Goal: Use online tool/utility: Utilize a website feature to perform a specific function

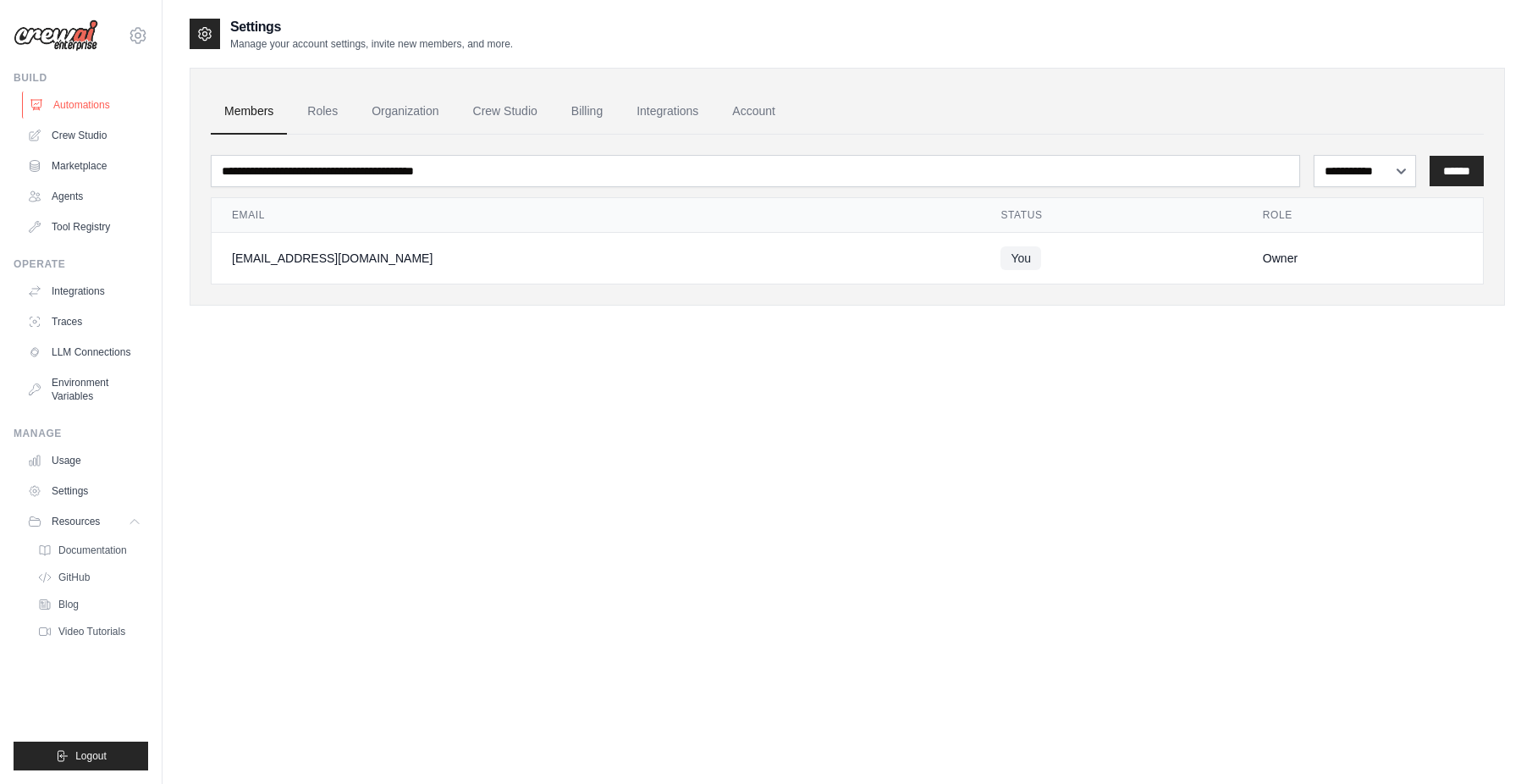
click at [93, 85] on div "Build Automations Crew Studio Marketplace Agents" at bounding box center [81, 155] width 134 height 170
click at [93, 109] on link "Automations" at bounding box center [85, 105] width 128 height 27
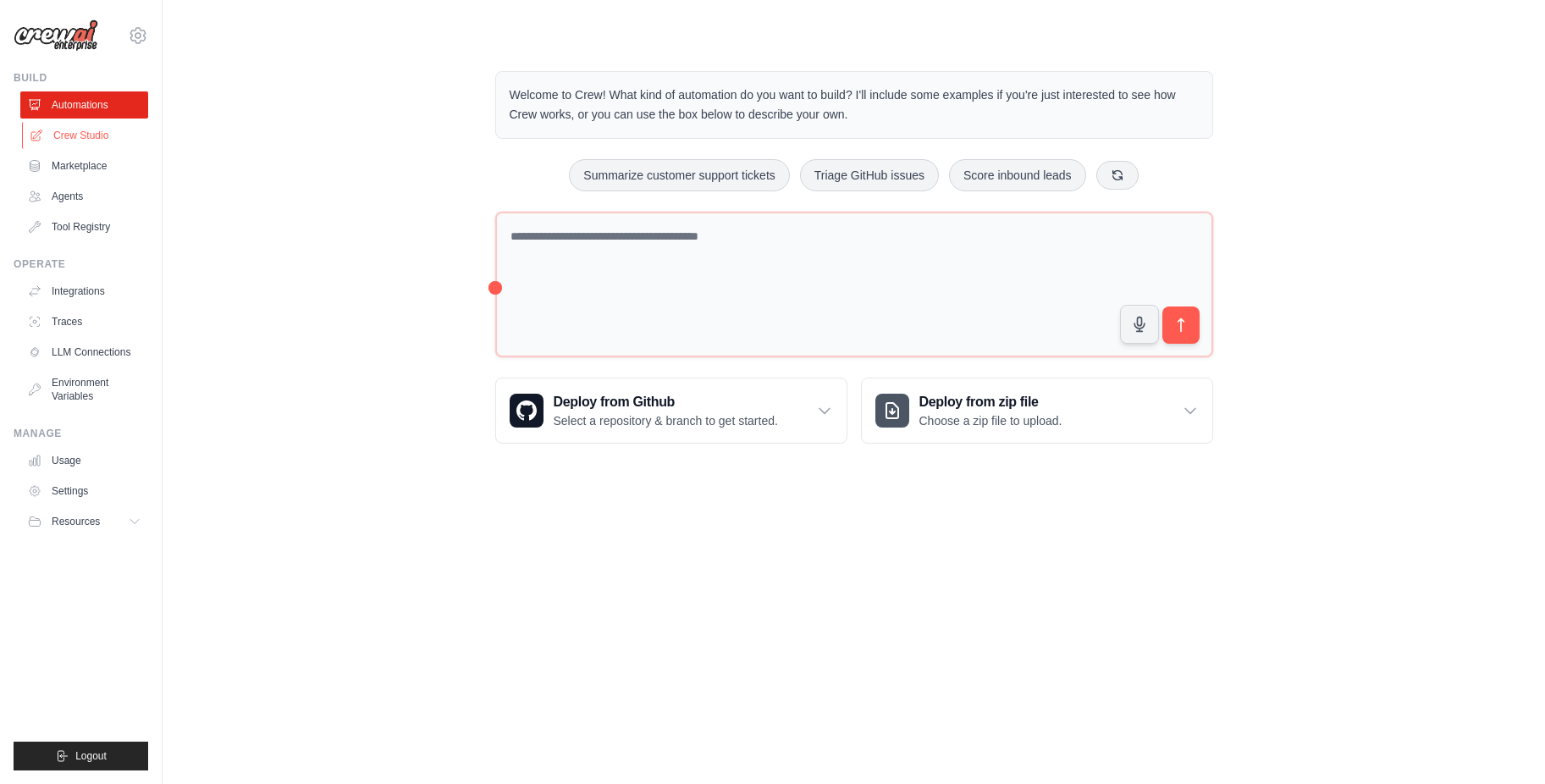
click at [82, 143] on link "Crew Studio" at bounding box center [85, 135] width 128 height 27
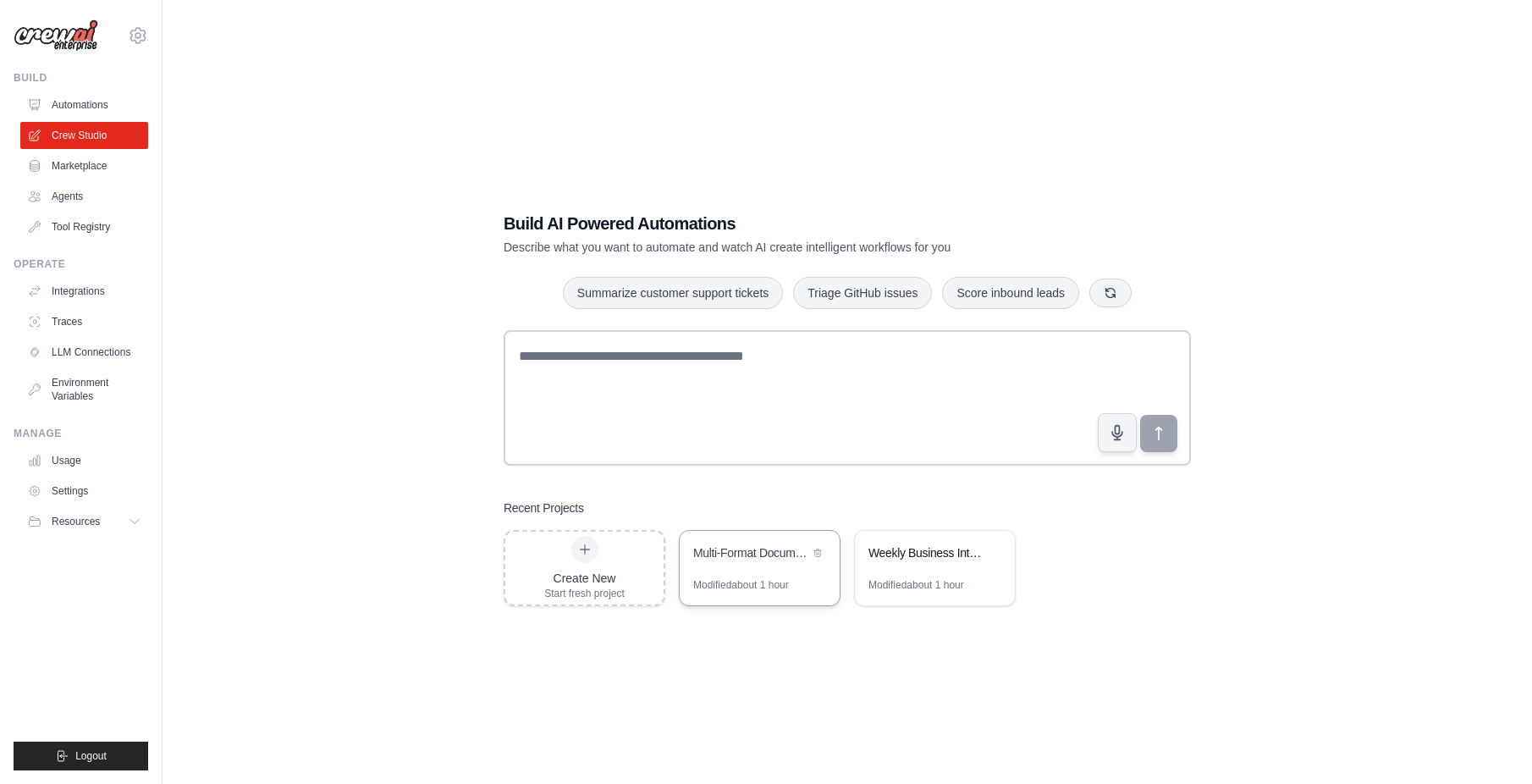
click at [736, 574] on div "Multi-Format Documentation Generator" at bounding box center [760, 554] width 160 height 47
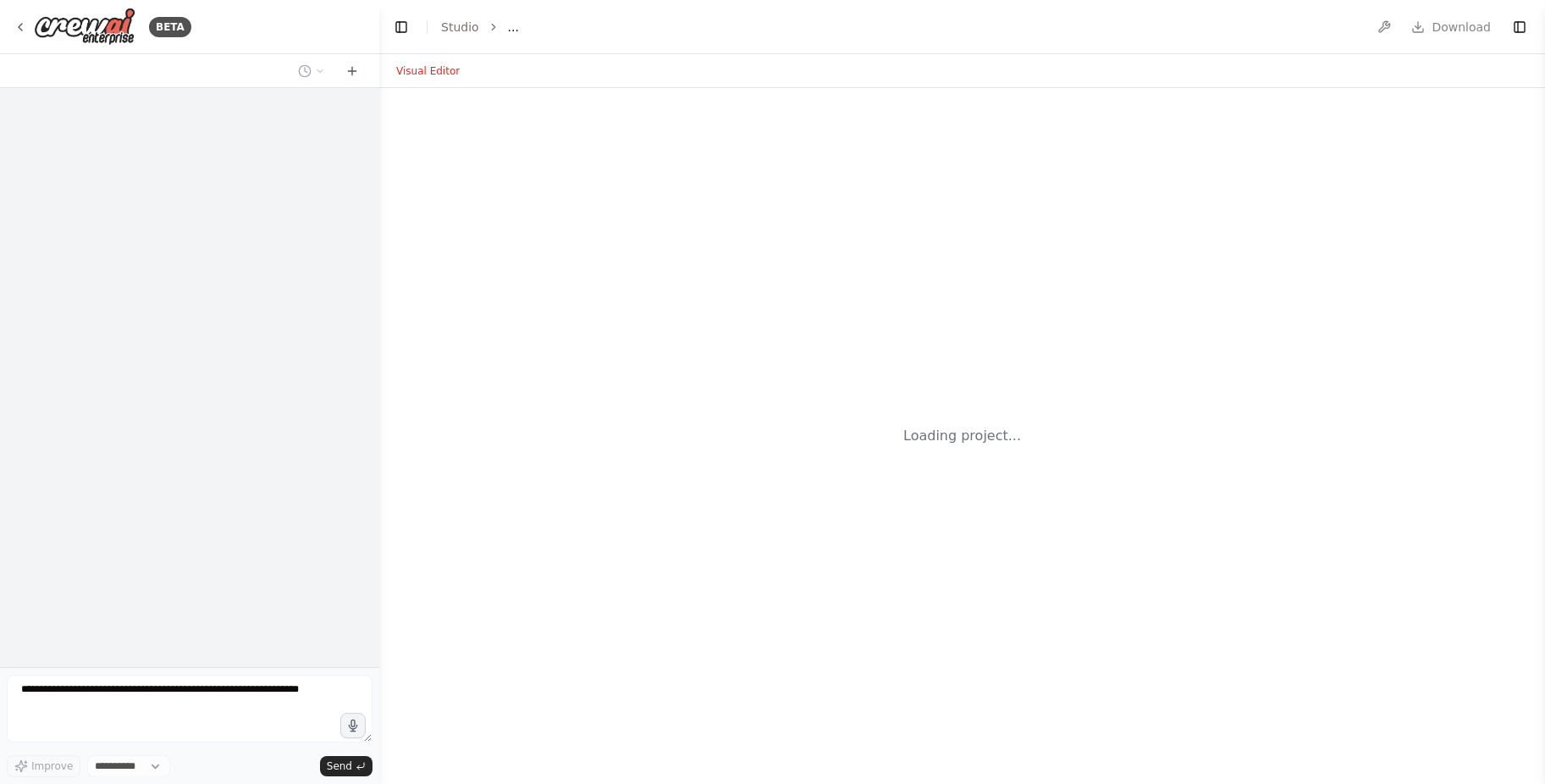
select select "****"
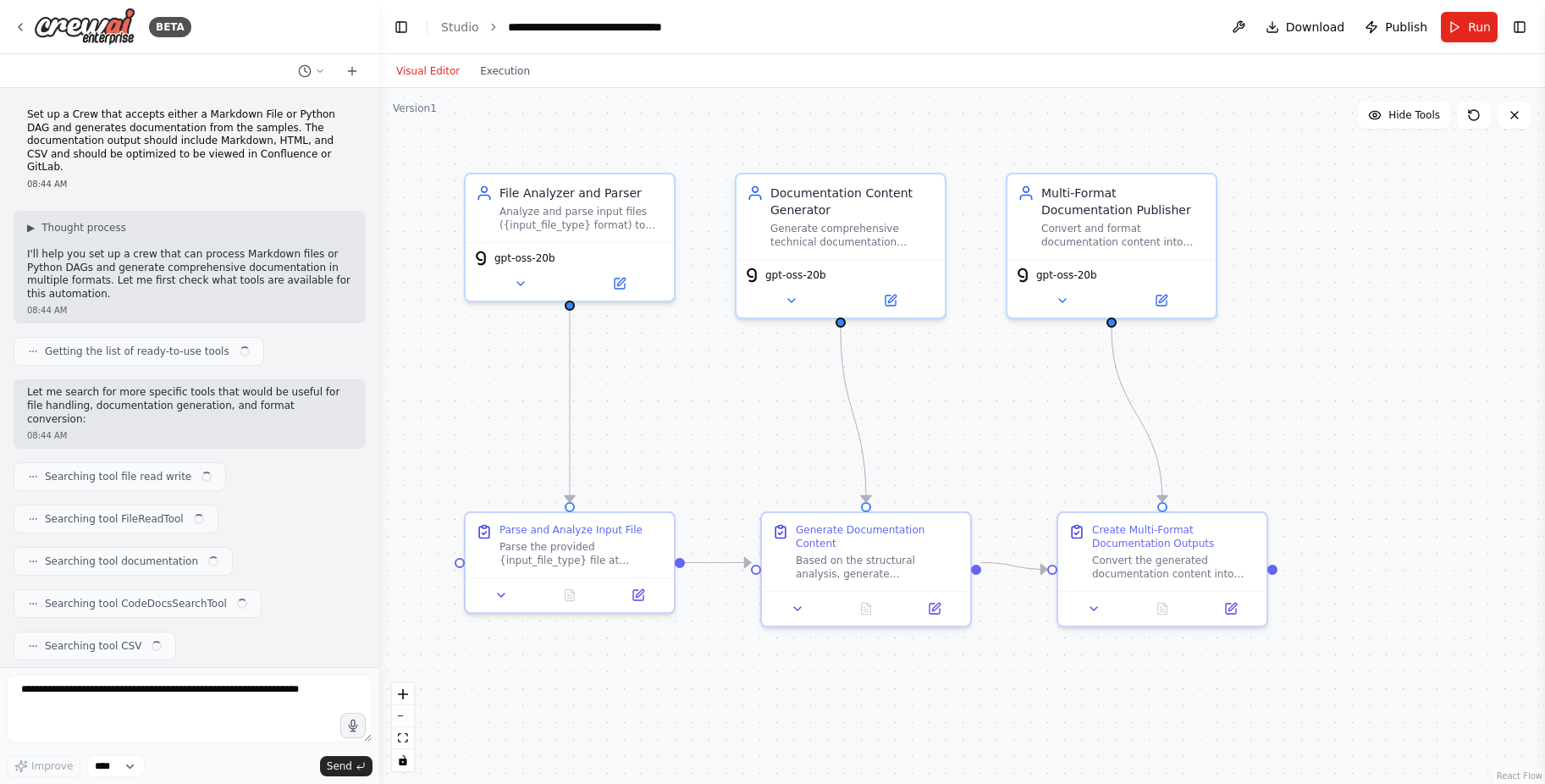
scroll to position [1971, 0]
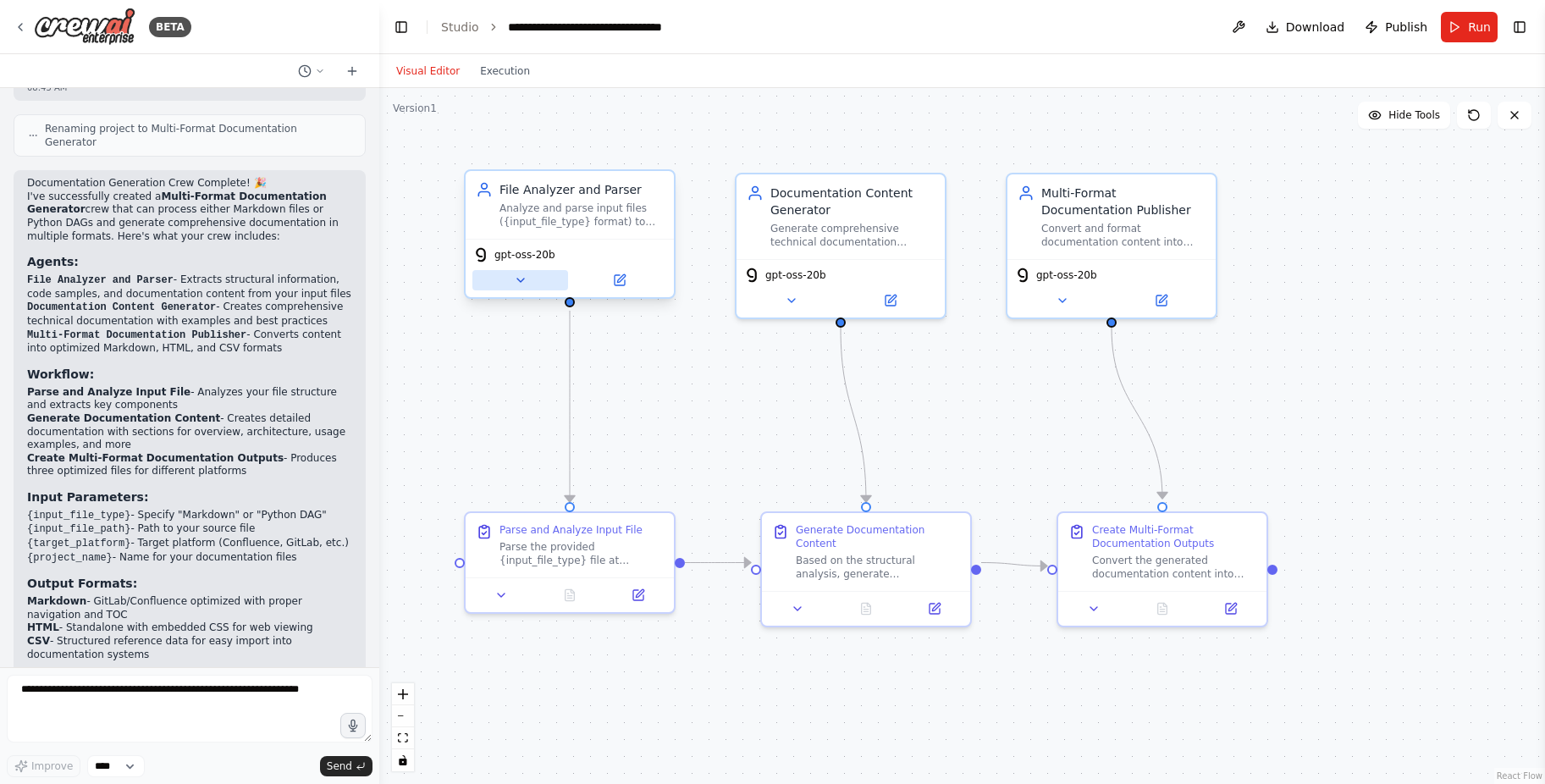
click at [523, 277] on icon at bounding box center [520, 279] width 14 height 14
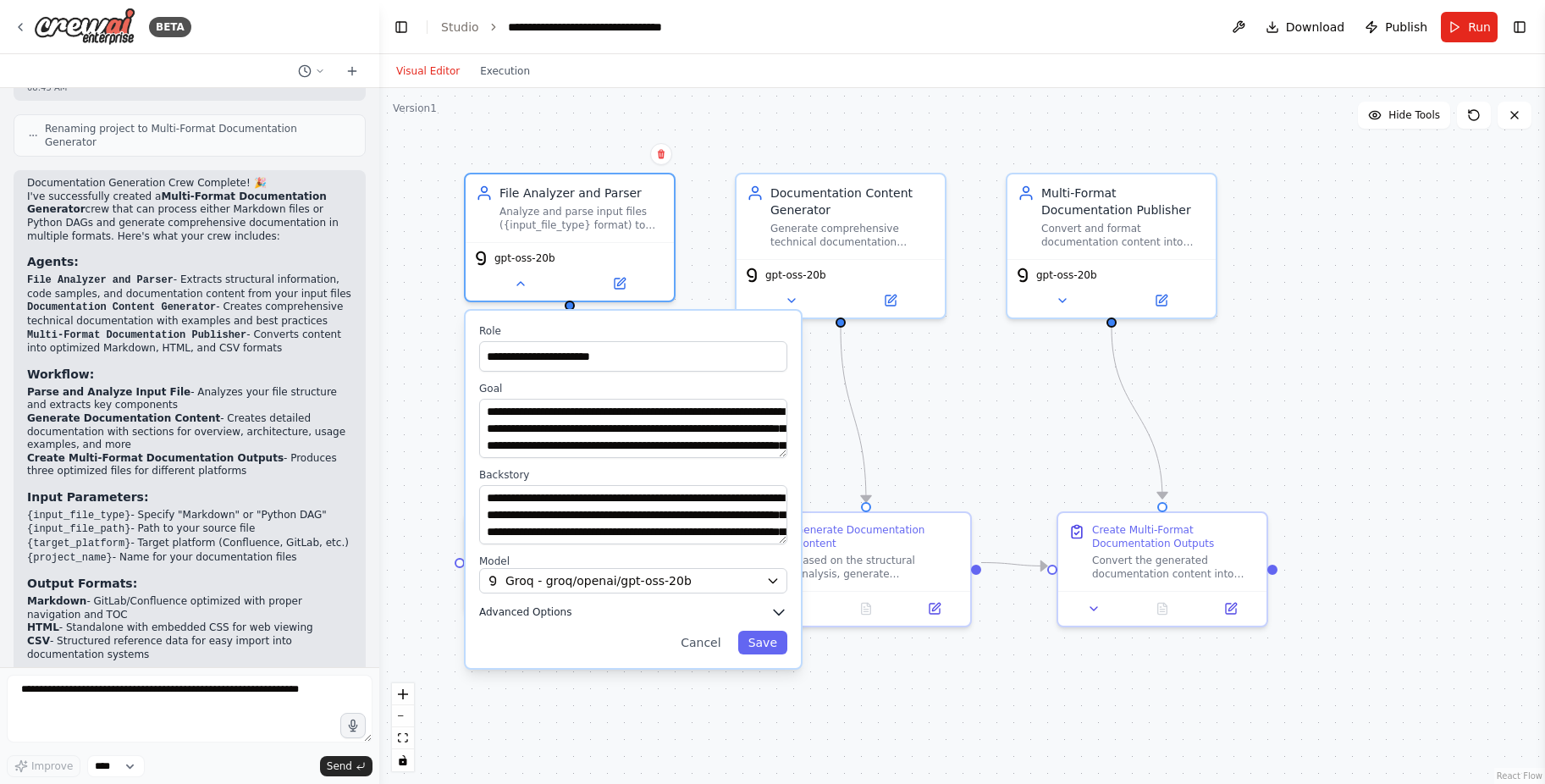
click at [516, 608] on span "Advanced Options" at bounding box center [526, 612] width 93 height 14
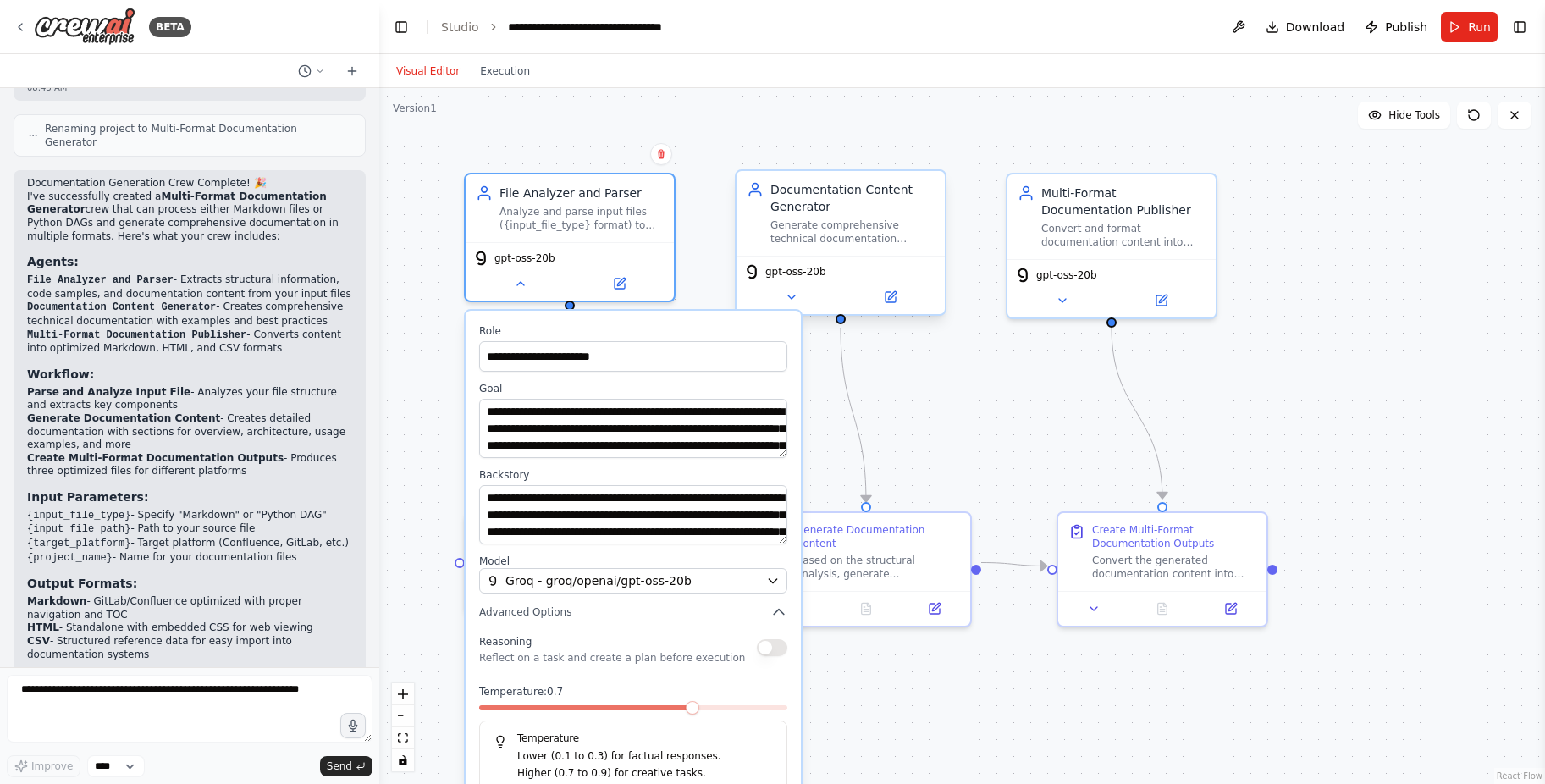
click at [823, 231] on div "Generate comprehensive technical documentation content based on analyzed file s…" at bounding box center [852, 232] width 164 height 27
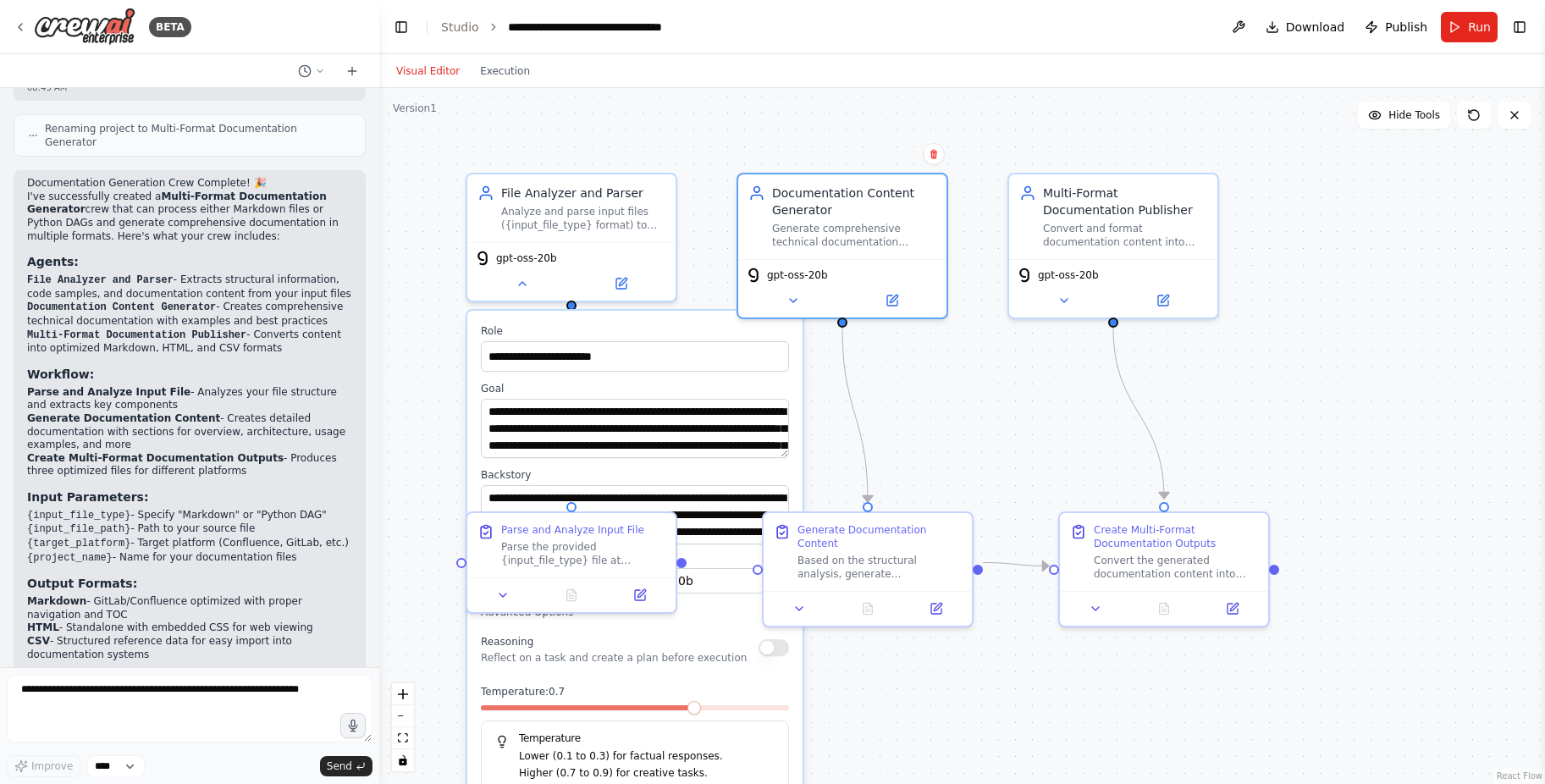
click at [1001, 359] on div "**********" at bounding box center [962, 436] width 1166 height 696
click at [645, 323] on div "**********" at bounding box center [635, 574] width 335 height 529
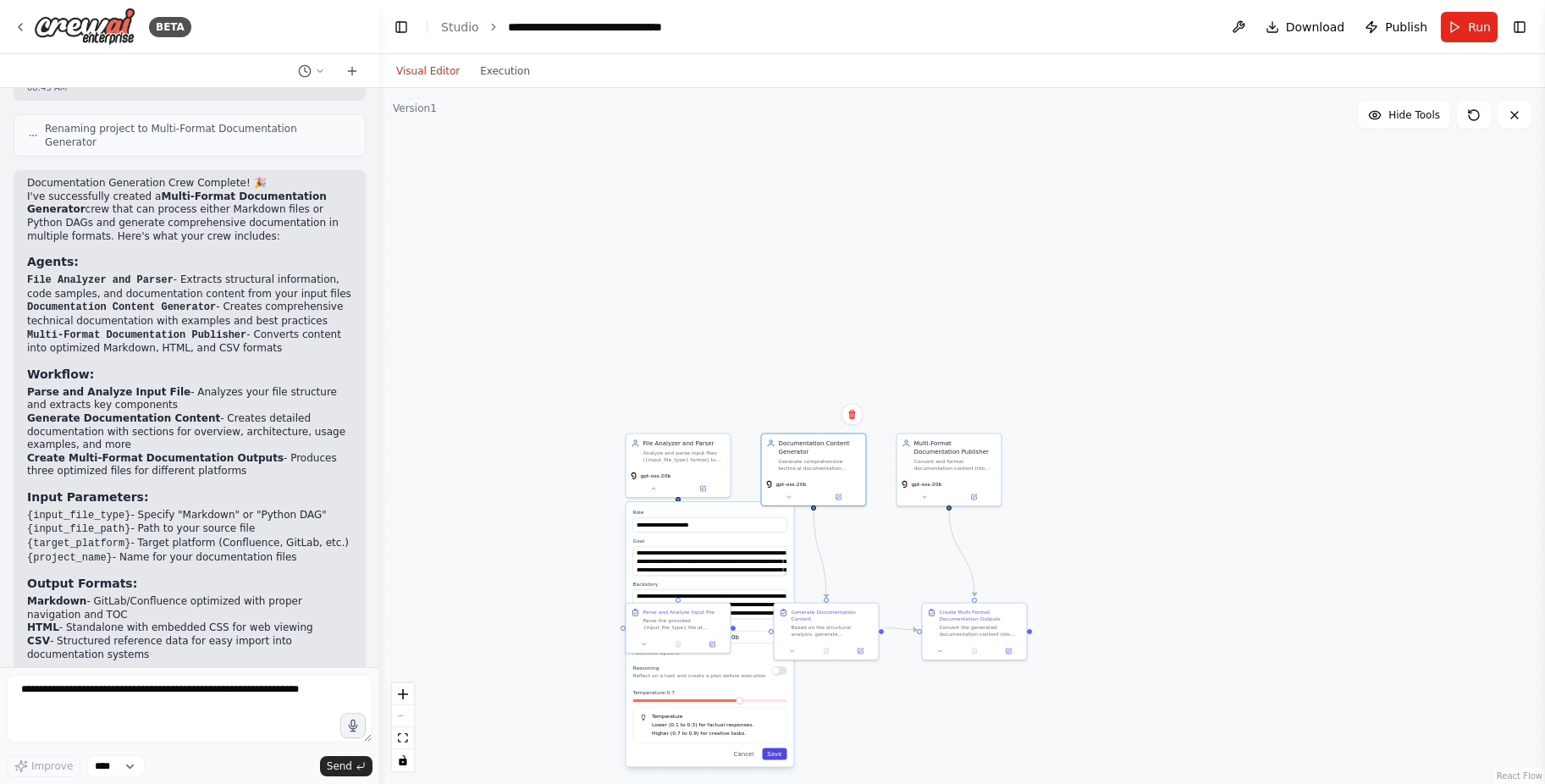
click at [775, 760] on button "Save" at bounding box center [774, 754] width 25 height 12
click at [661, 611] on div "Parse and Analyze Input File" at bounding box center [679, 610] width 71 height 6
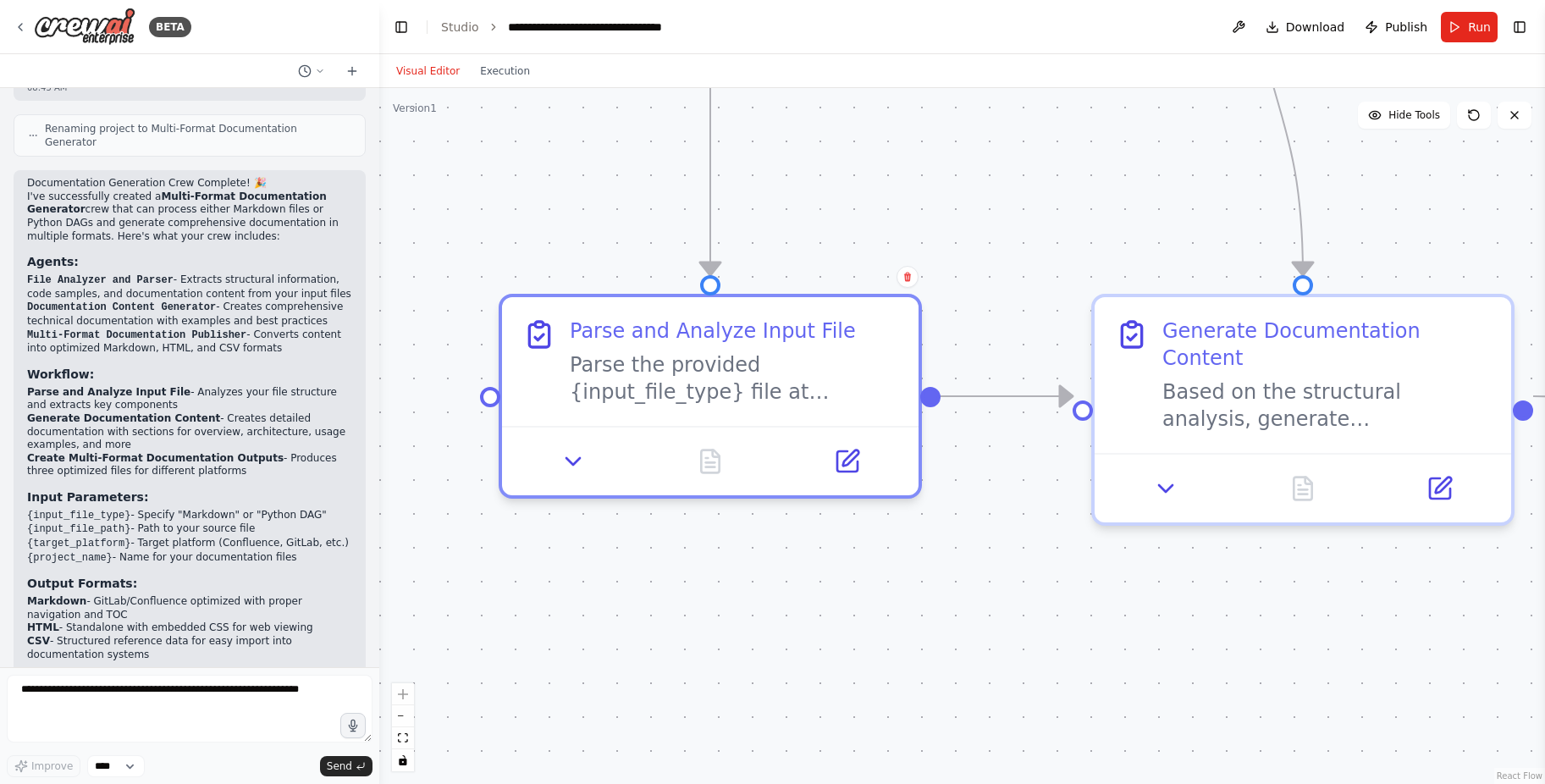
drag, startPoint x: 624, startPoint y: 587, endPoint x: 835, endPoint y: 572, distance: 211.5
click at [835, 572] on div ".deletable-edge-delete-btn { width: 20px; height: 20px; border: 0px solid #ffff…" at bounding box center [962, 436] width 1166 height 696
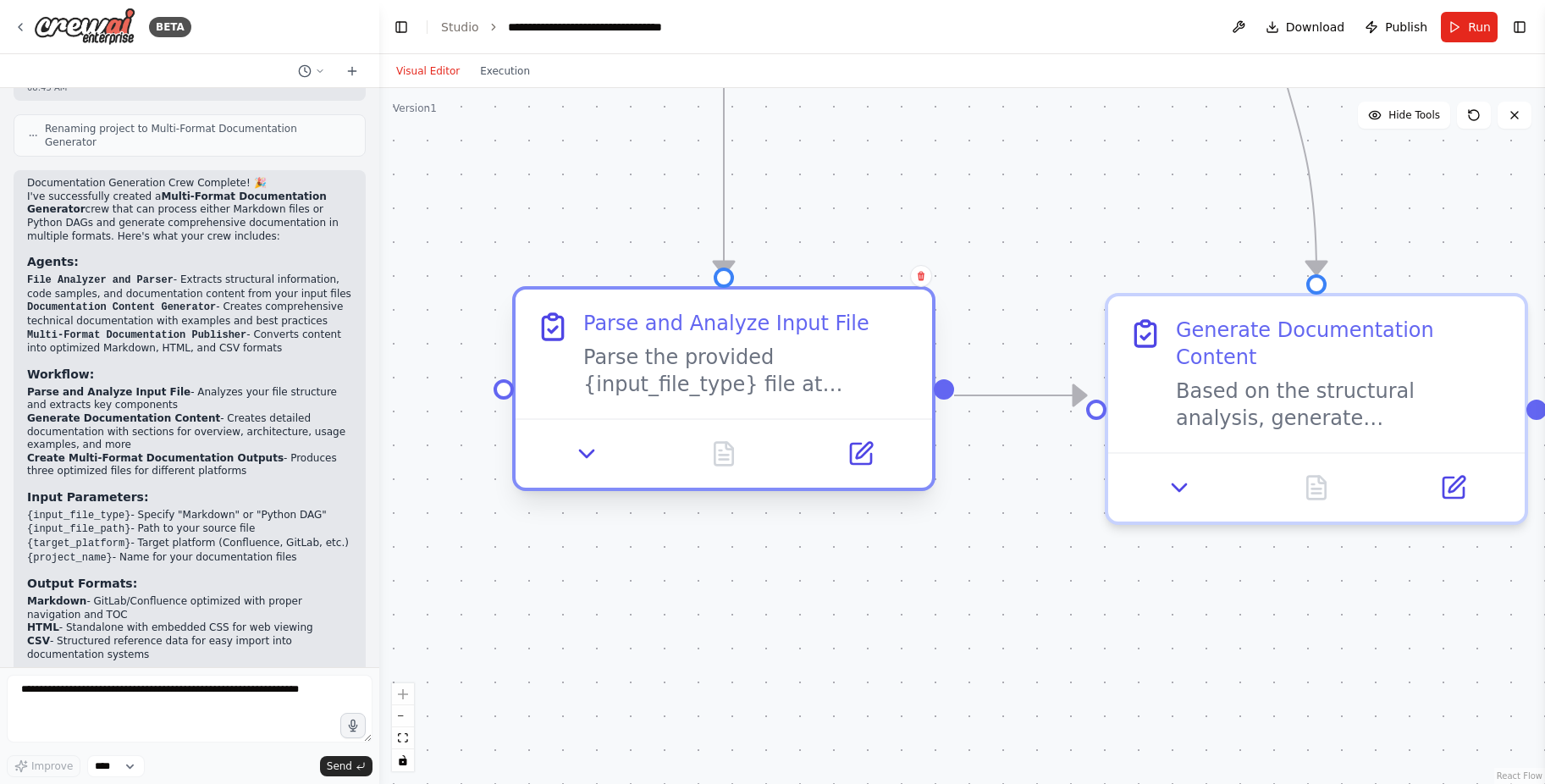
click at [692, 368] on div "Parse the provided {input_file_type} file at {input_file_path} and extract all …" at bounding box center [748, 371] width 329 height 54
click at [573, 455] on button at bounding box center [587, 454] width 116 height 41
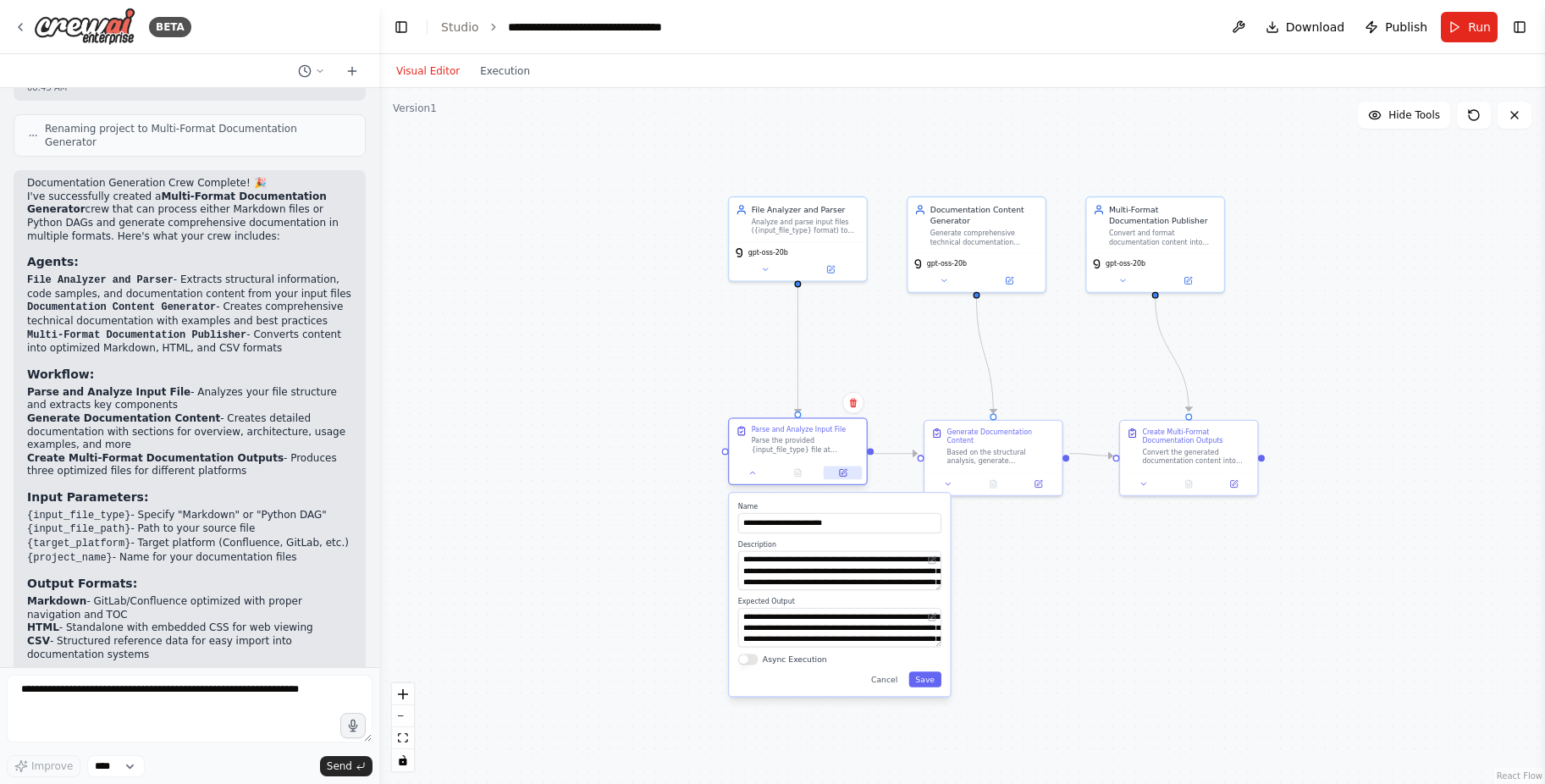
click at [840, 473] on icon at bounding box center [842, 472] width 6 height 6
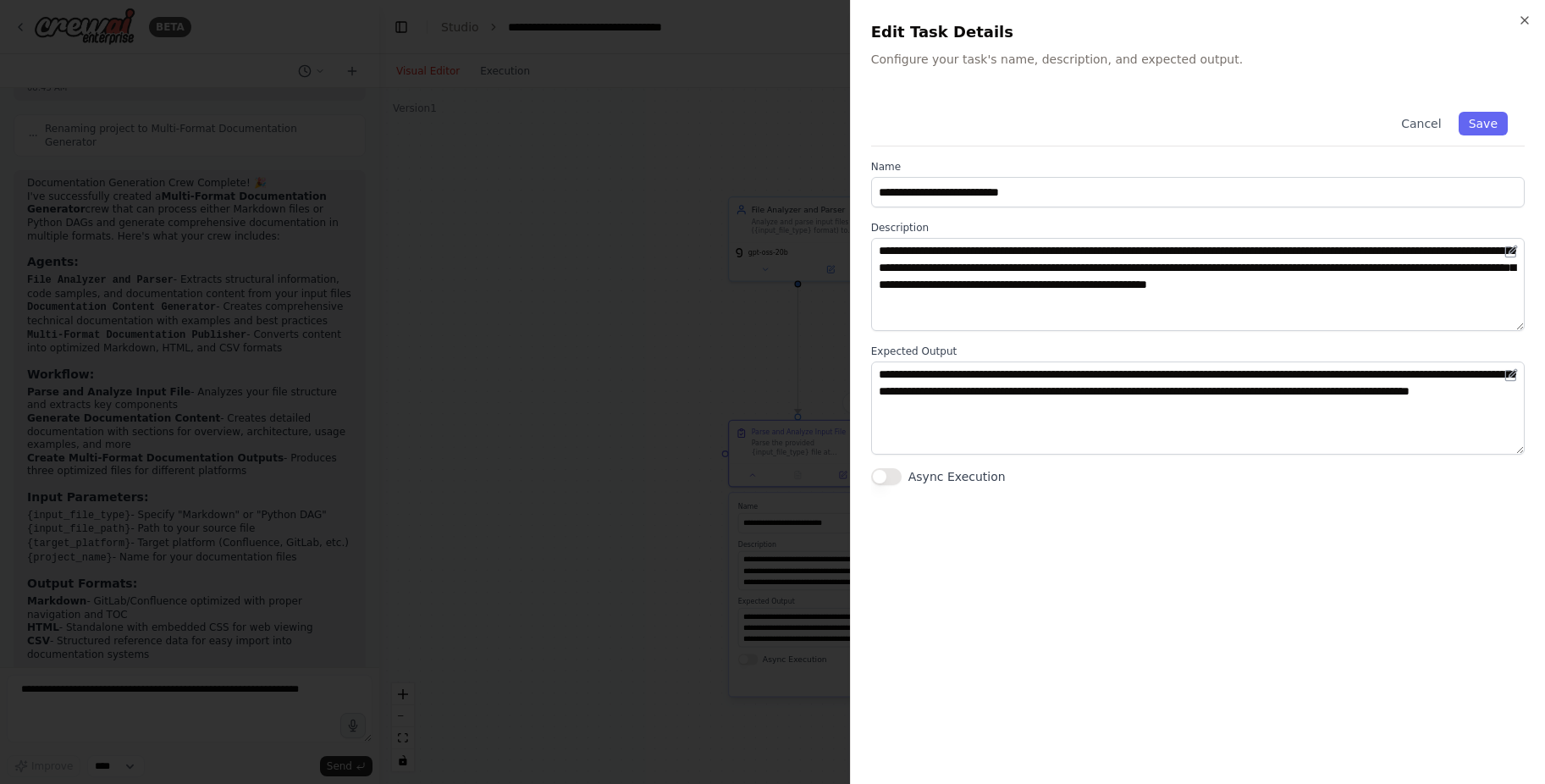
click at [739, 198] on div at bounding box center [772, 392] width 1545 height 784
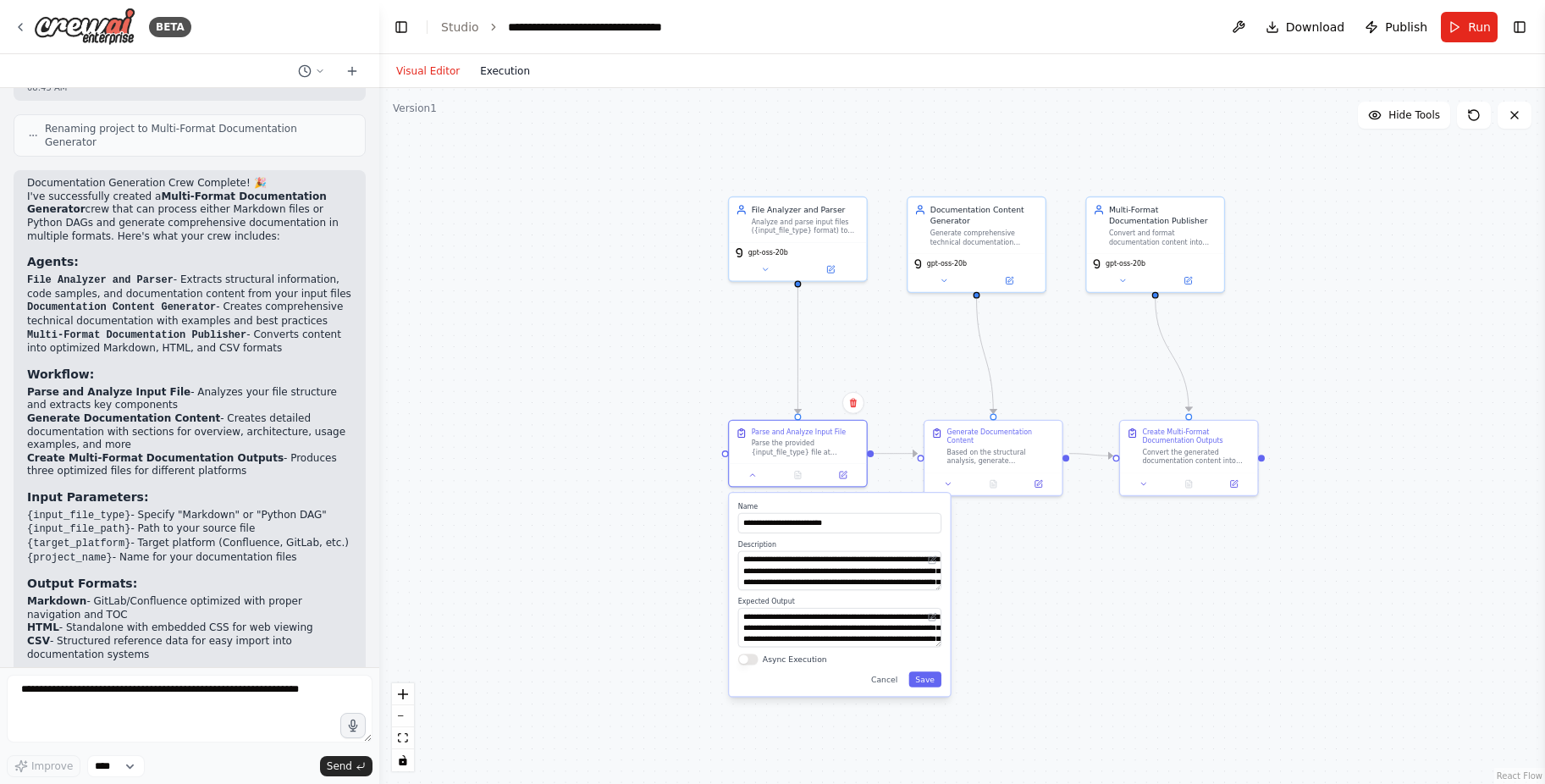
click at [489, 76] on button "Execution" at bounding box center [505, 71] width 70 height 20
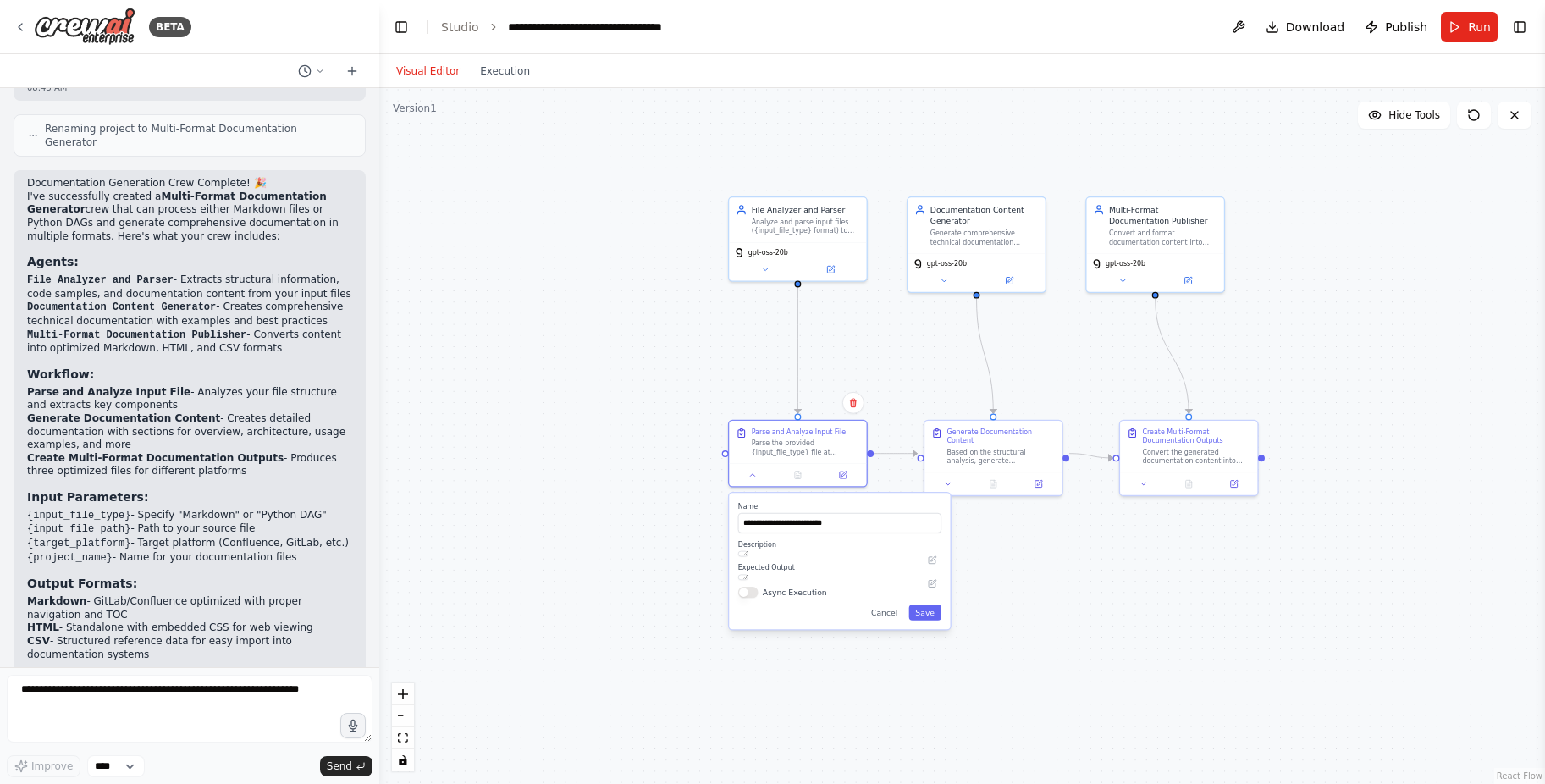
click at [419, 80] on button "Visual Editor" at bounding box center [428, 71] width 84 height 20
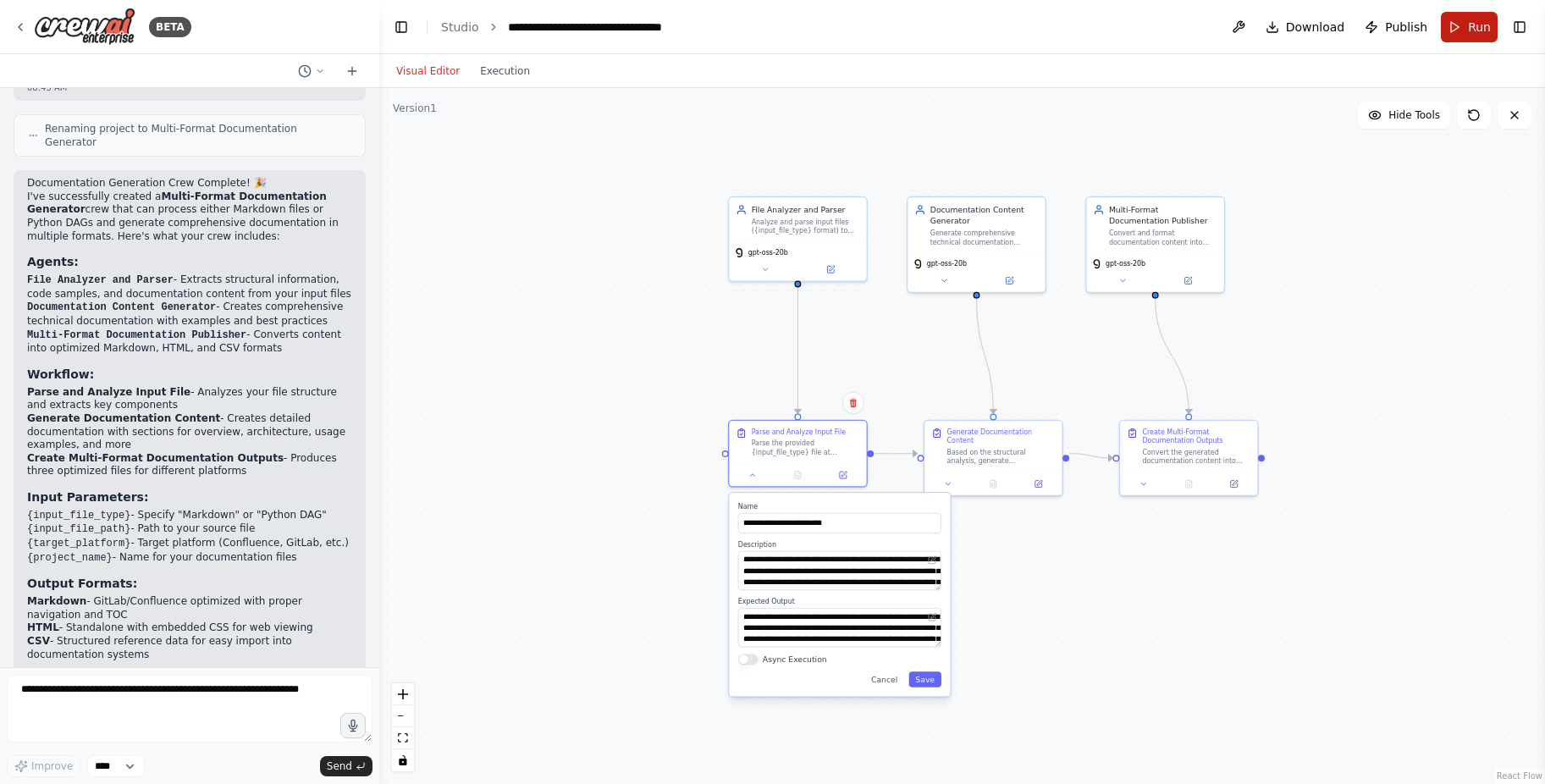
click at [1471, 26] on span "Run" at bounding box center [1479, 27] width 23 height 17
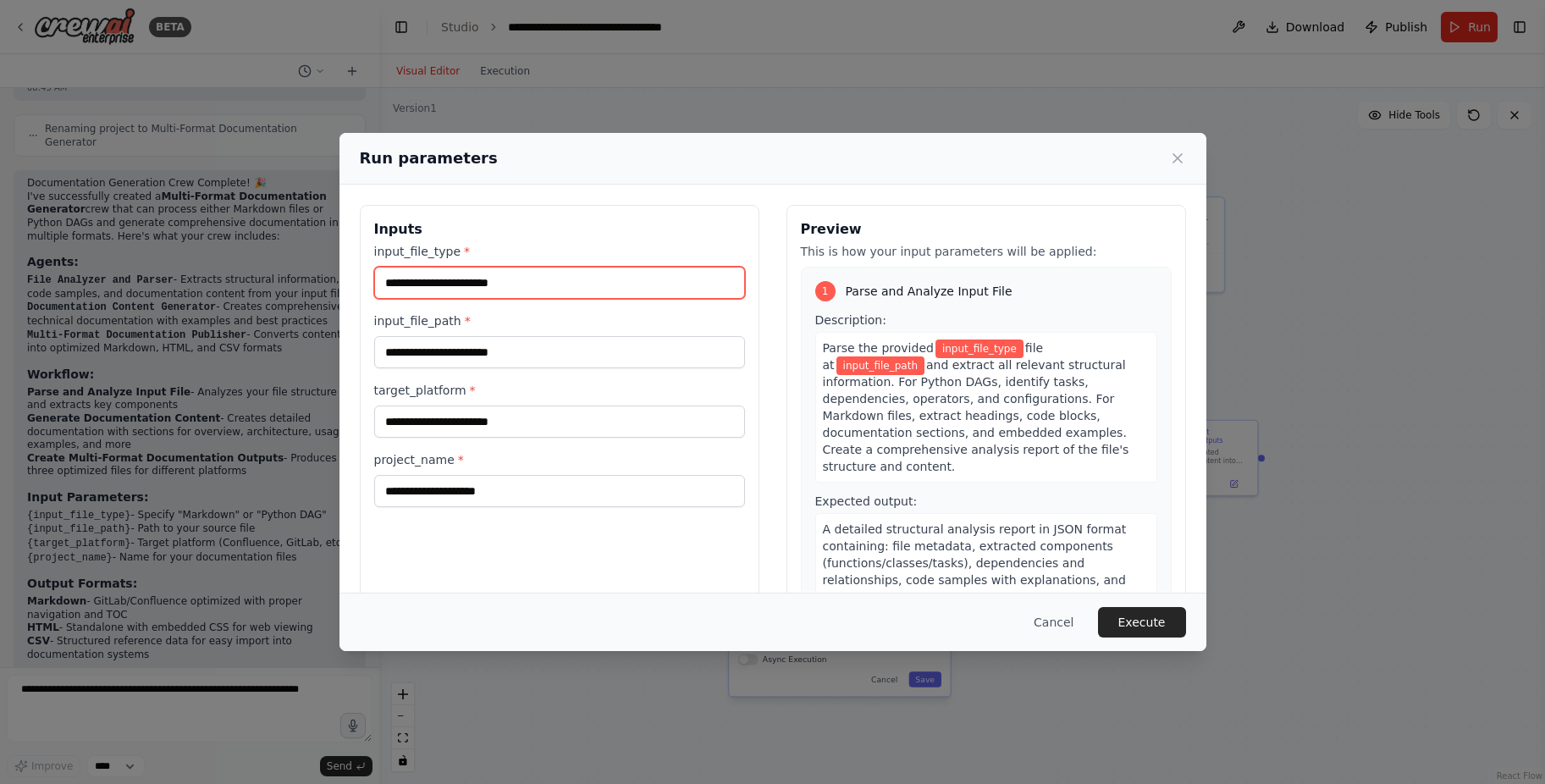
click at [501, 283] on input "input_file_type *" at bounding box center [559, 282] width 371 height 32
click at [1178, 622] on button "Execute" at bounding box center [1142, 622] width 88 height 31
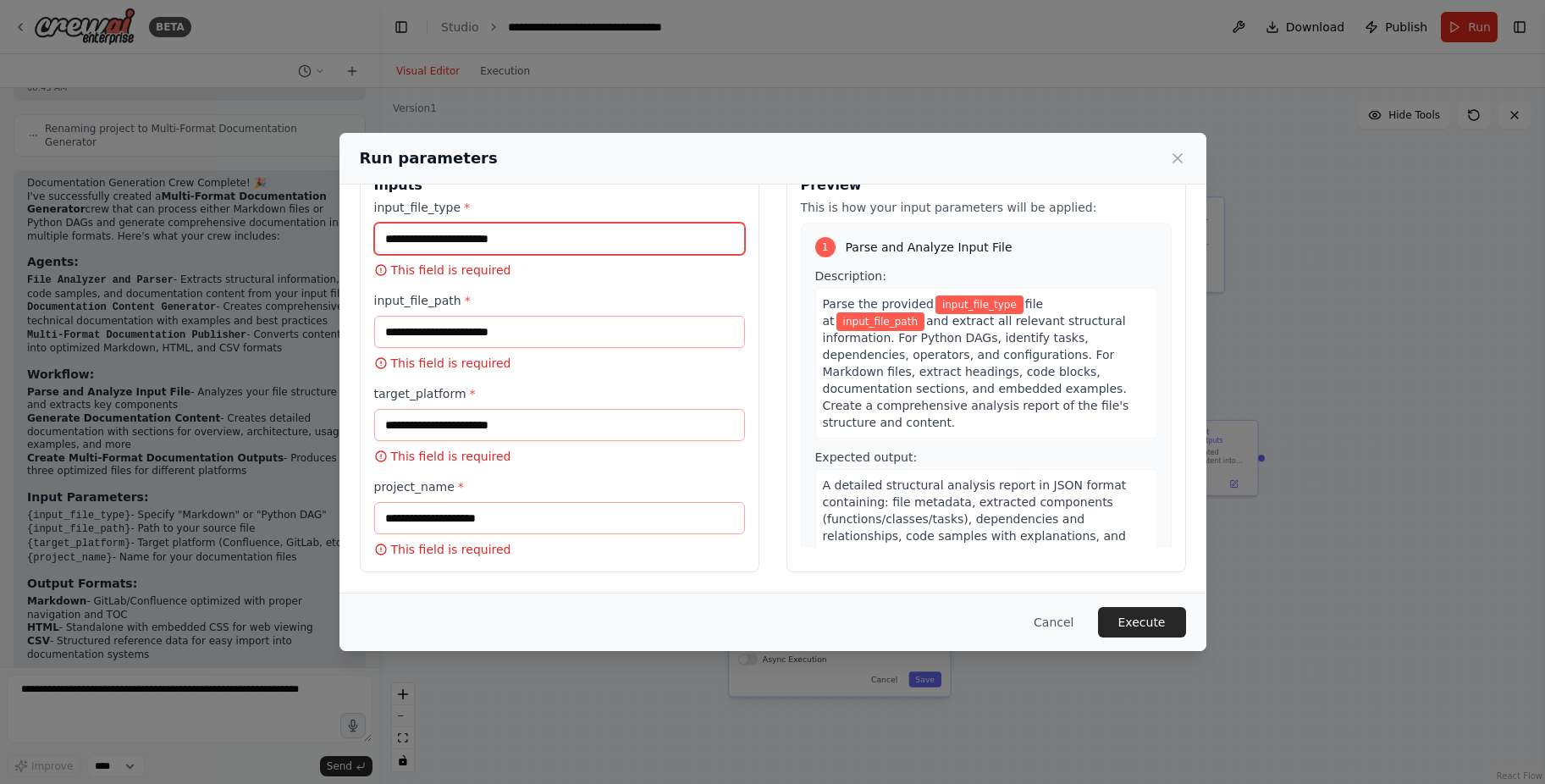
click at [458, 244] on input "input_file_type *" at bounding box center [559, 238] width 371 height 32
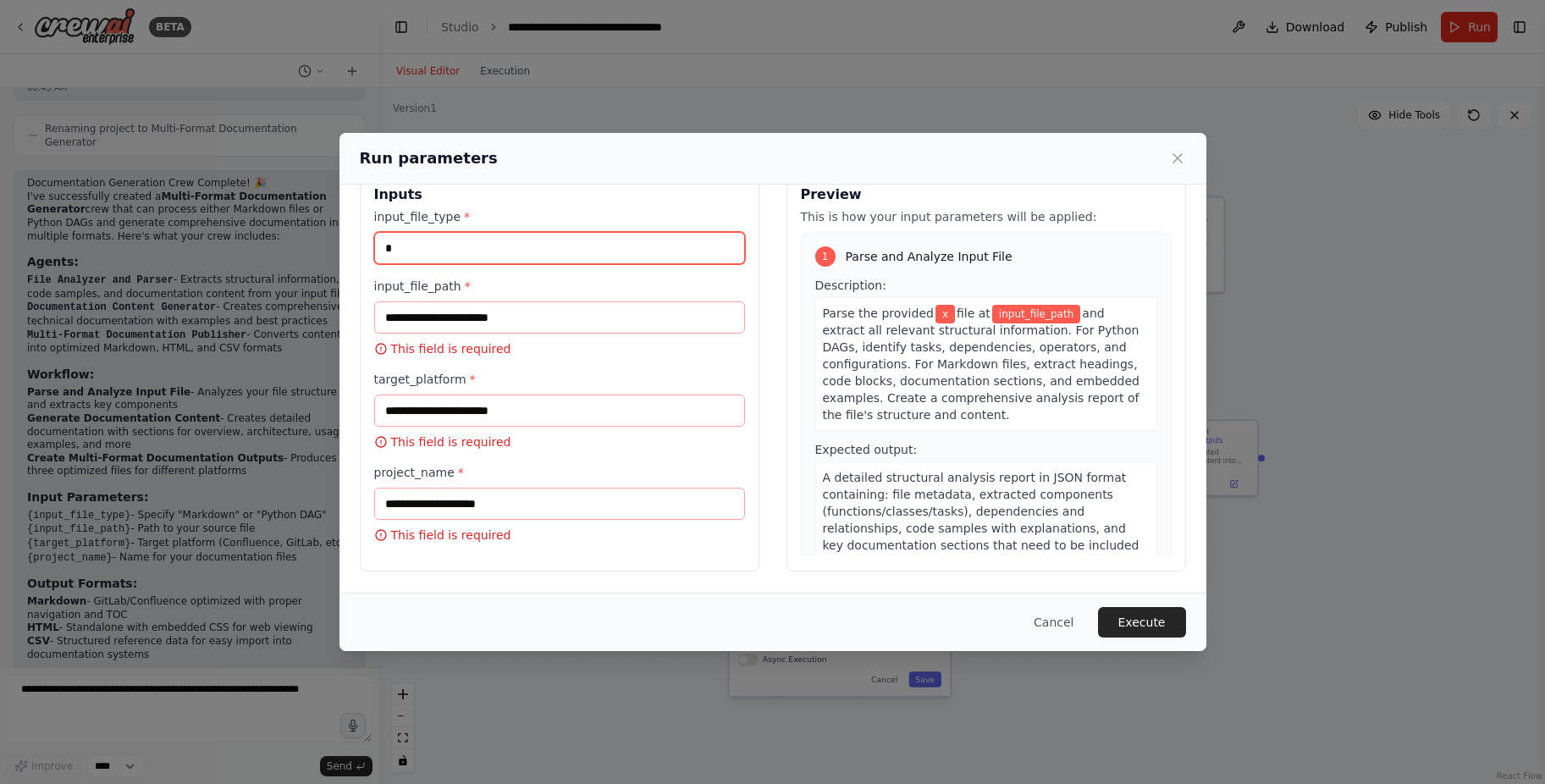
scroll to position [34, 0]
type input "*"
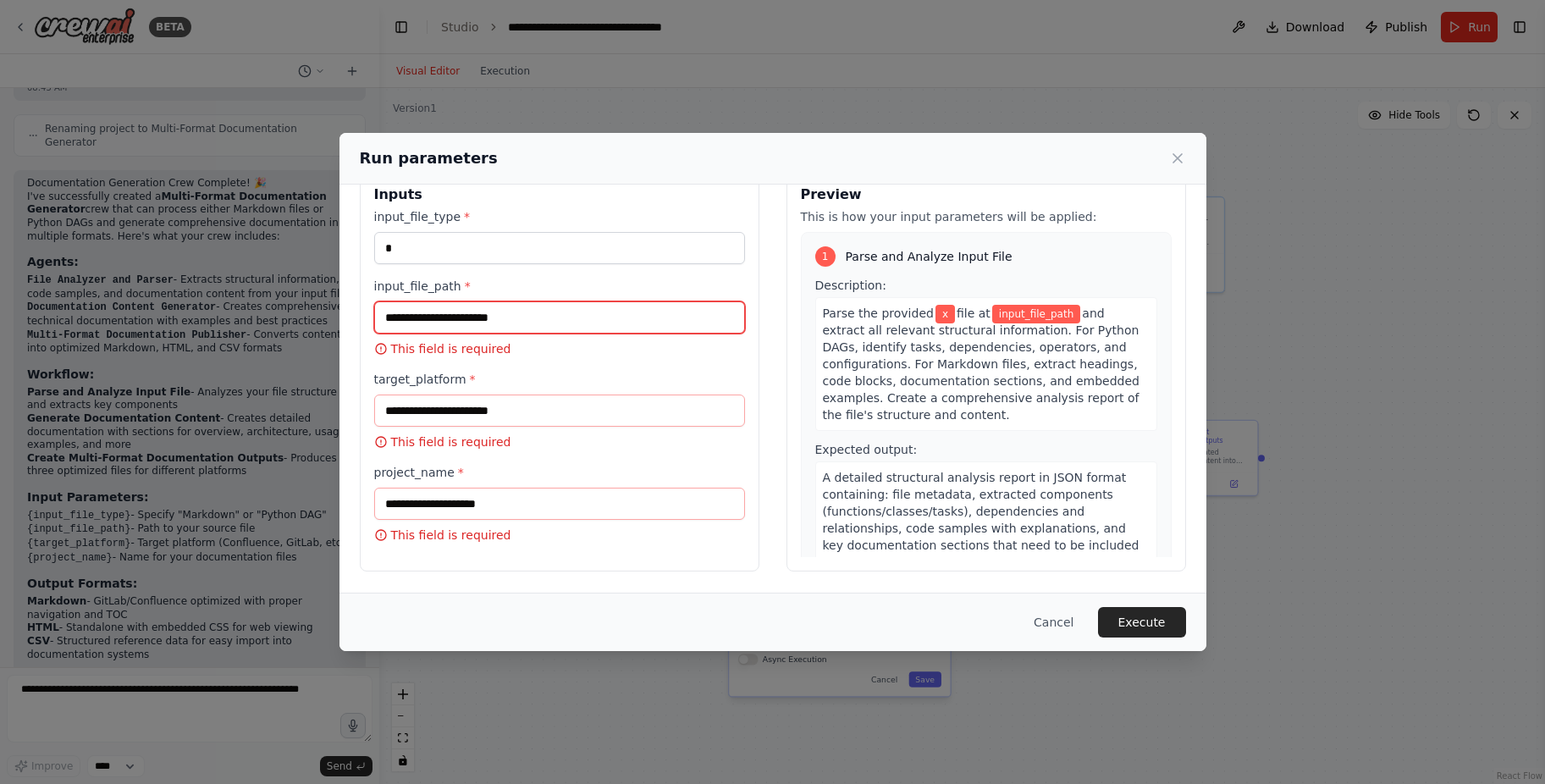
click at [465, 321] on input "input_file_path *" at bounding box center [559, 317] width 371 height 32
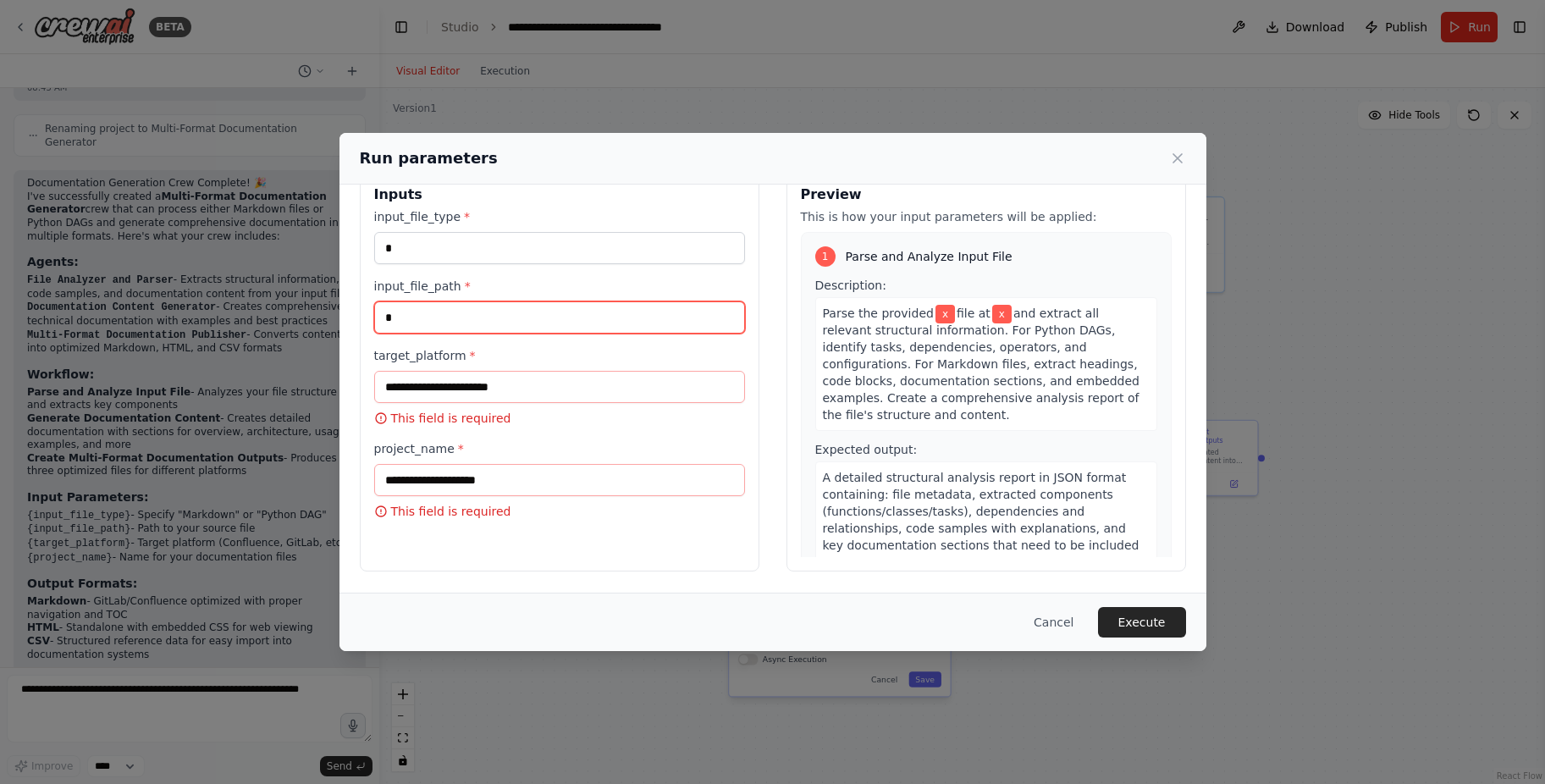
type input "*"
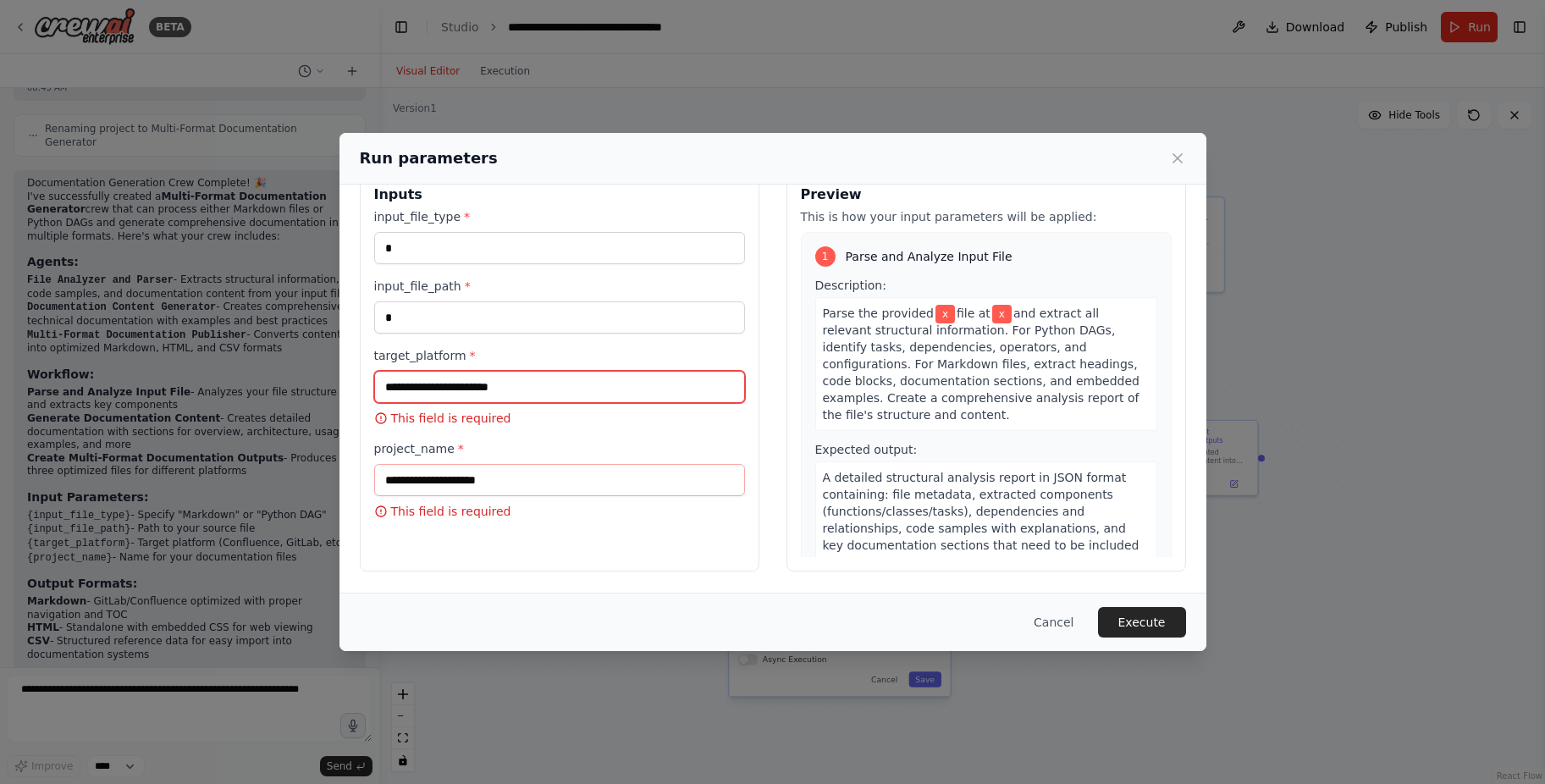
click at [439, 382] on input "target_platform *" at bounding box center [559, 387] width 371 height 32
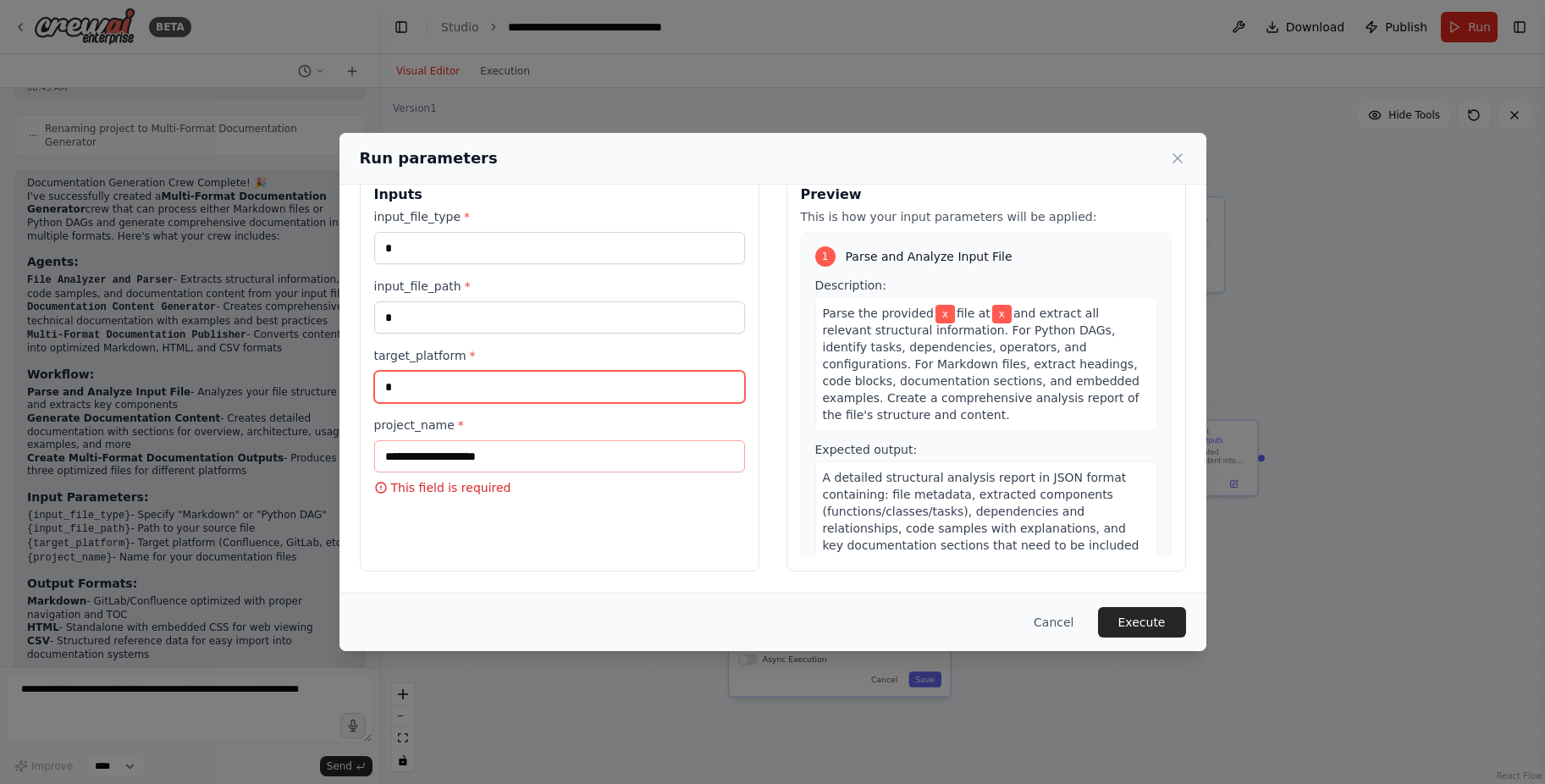
type input "*"
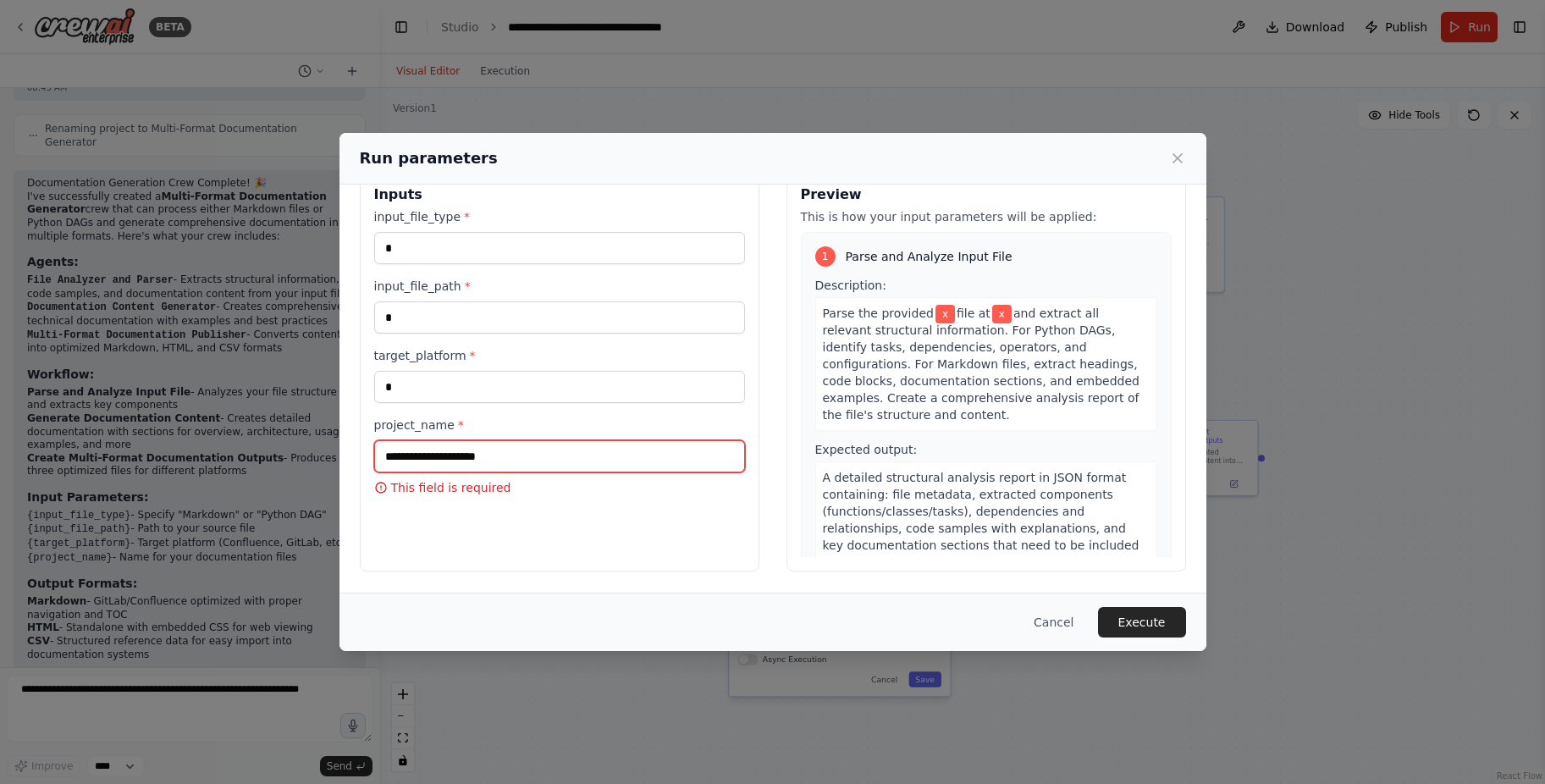
click at [462, 466] on input "project_name *" at bounding box center [559, 456] width 371 height 32
type input "*"
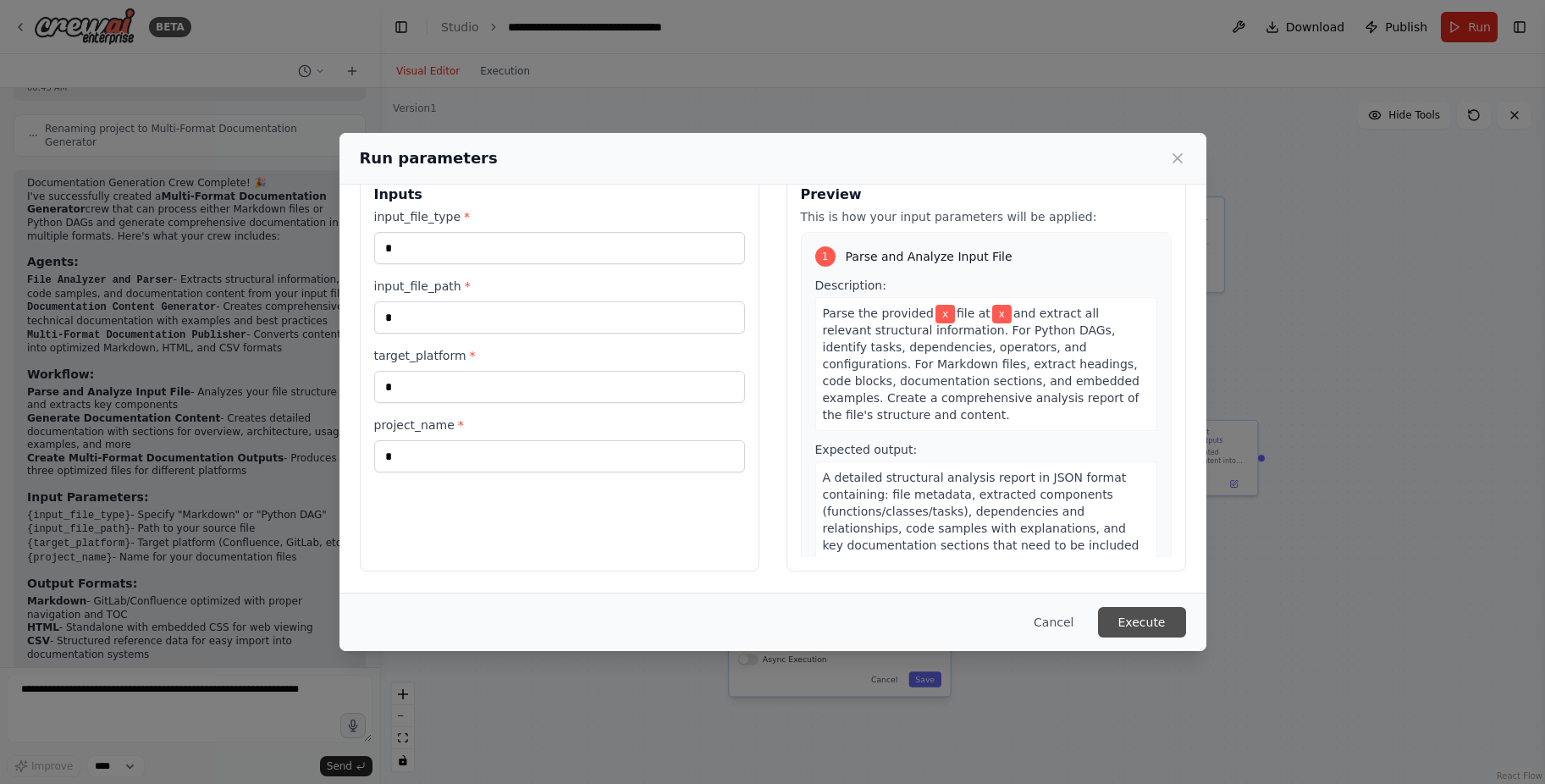
click at [1162, 609] on button "Execute" at bounding box center [1142, 622] width 88 height 31
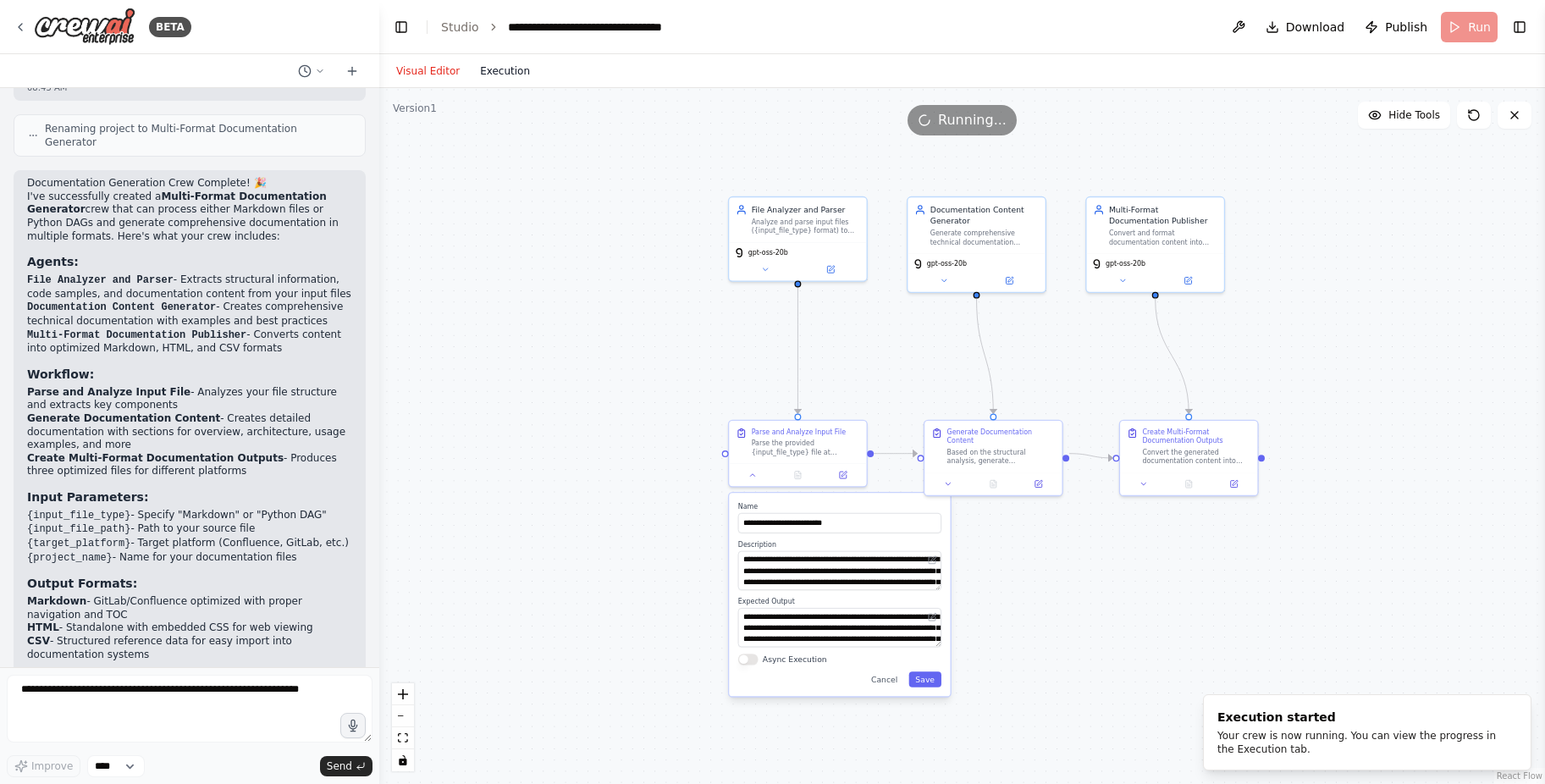
click at [503, 77] on button "Execution" at bounding box center [505, 71] width 70 height 20
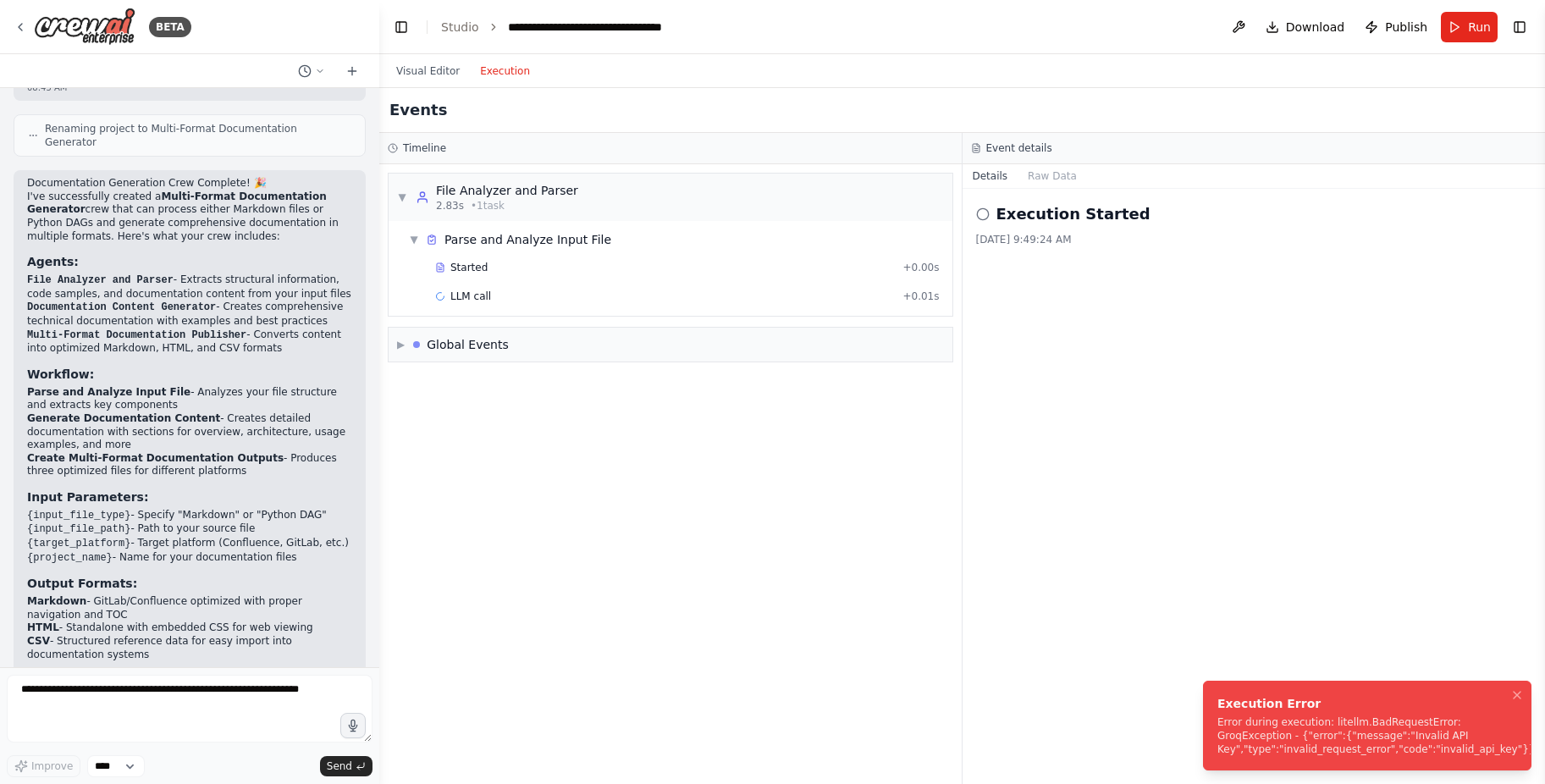
click at [1347, 737] on div "Error during execution: litellm.BadRequestError: GroqException - {"error":{"mes…" at bounding box center [1376, 735] width 319 height 41
click at [1520, 698] on icon "Notifications (F8)" at bounding box center [1517, 694] width 14 height 14
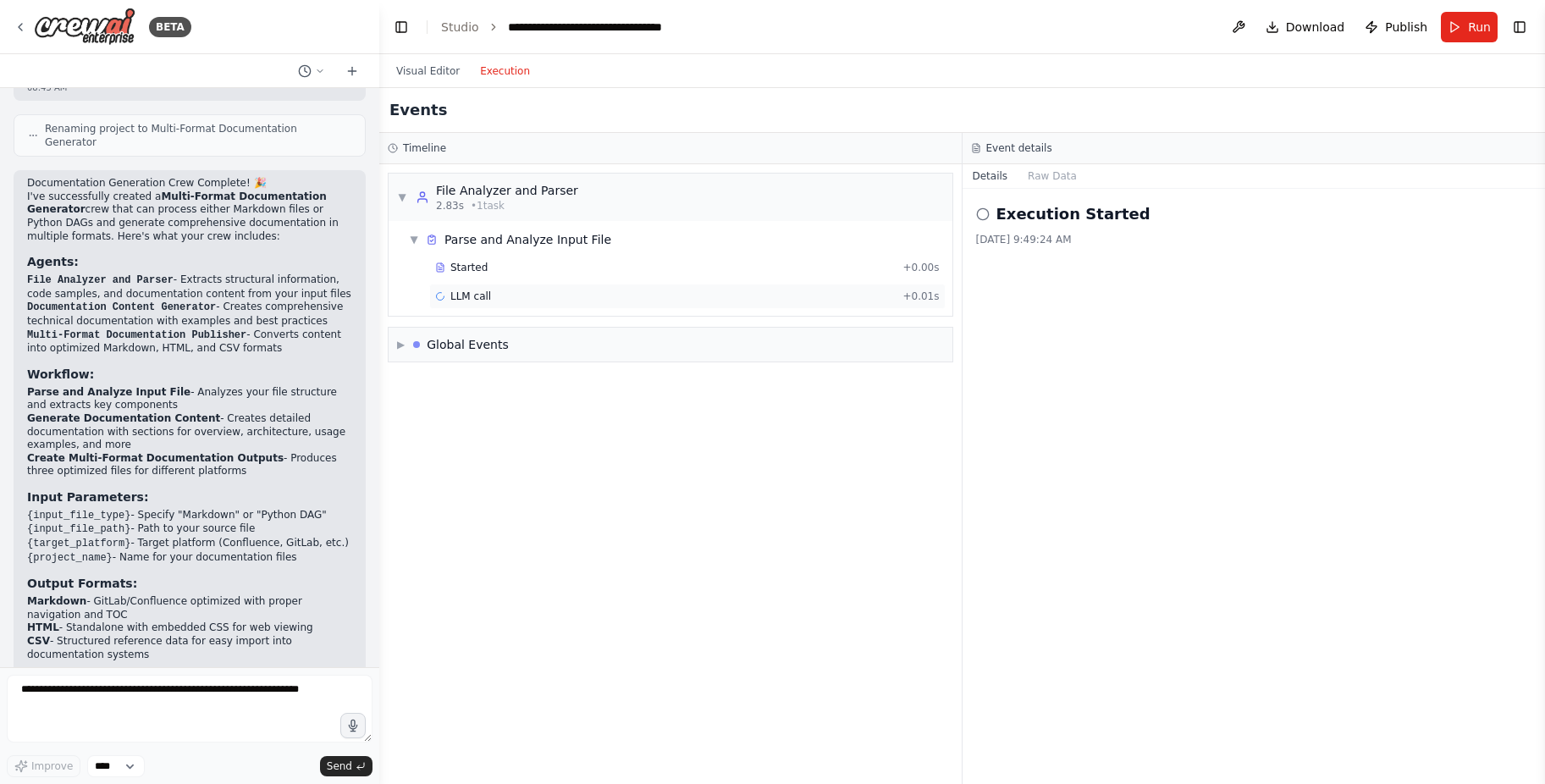
click at [448, 292] on div "LLM call" at bounding box center [463, 296] width 56 height 14
click at [1051, 182] on button "Messages" at bounding box center [1052, 176] width 70 height 24
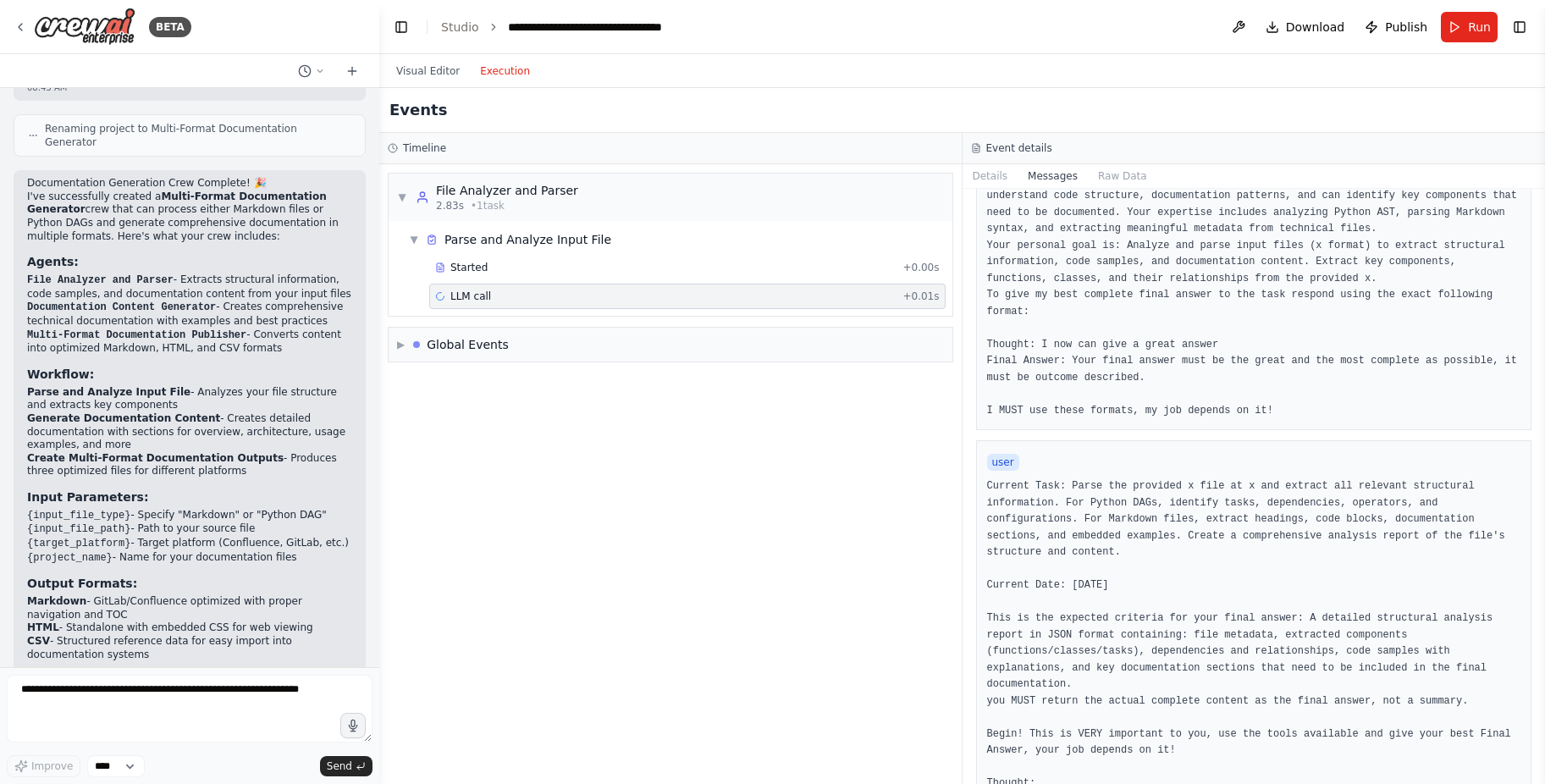
scroll to position [0, 0]
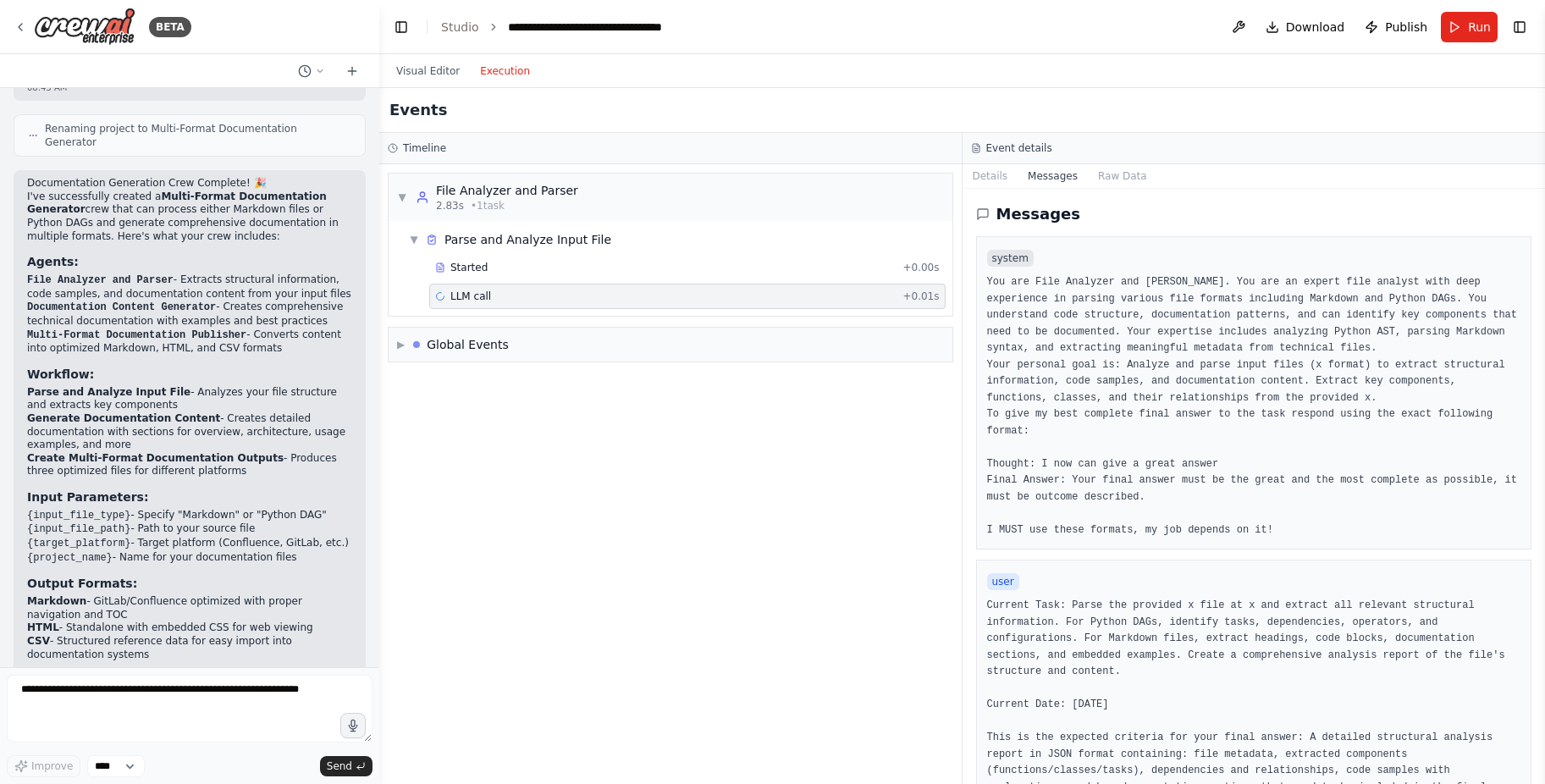
click at [570, 296] on div "LLM call + 0.01s" at bounding box center [687, 296] width 505 height 14
click at [459, 339] on div "Global Events" at bounding box center [467, 344] width 82 height 17
click at [435, 81] on button "Visual Editor" at bounding box center [428, 71] width 84 height 20
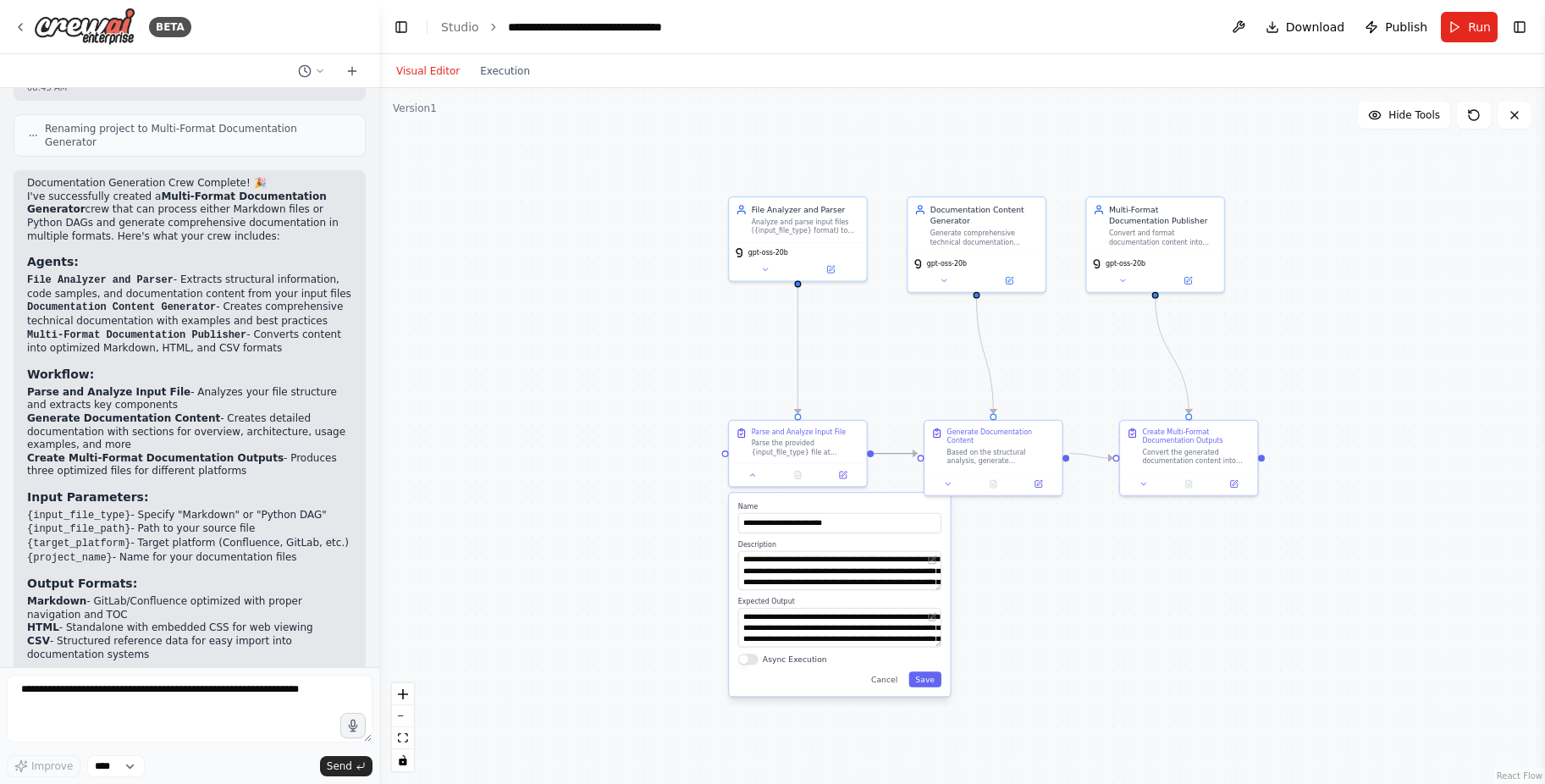
click at [890, 454] on icon "Edge from 4e74a556-0ce2-4046-8914-90e9d8d8b258 to d3d4340b-dbed-4fb7-b9a2-c6e64…" at bounding box center [896, 454] width 44 height 0
click at [890, 451] on button at bounding box center [895, 453] width 11 height 11
click at [961, 758] on span "1" at bounding box center [964, 754] width 7 height 17
click at [1175, 681] on div ".deletable-edge-delete-btn { width: 20px; height: 20px; border: 0px solid #ffff…" at bounding box center [962, 436] width 1166 height 696
click at [1015, 708] on button at bounding box center [1029, 710] width 29 height 20
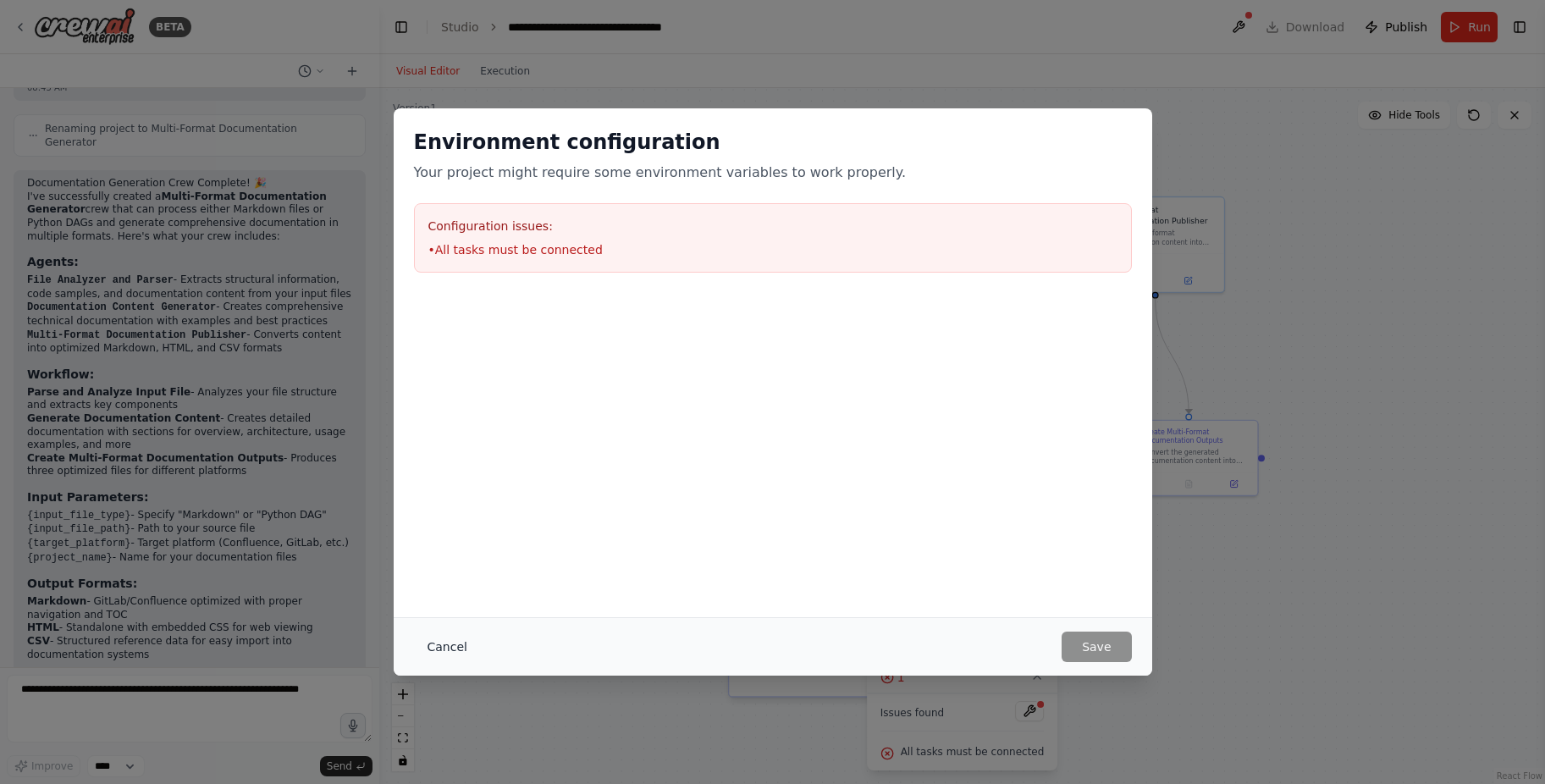
click at [433, 648] on button "Cancel" at bounding box center [448, 647] width 67 height 31
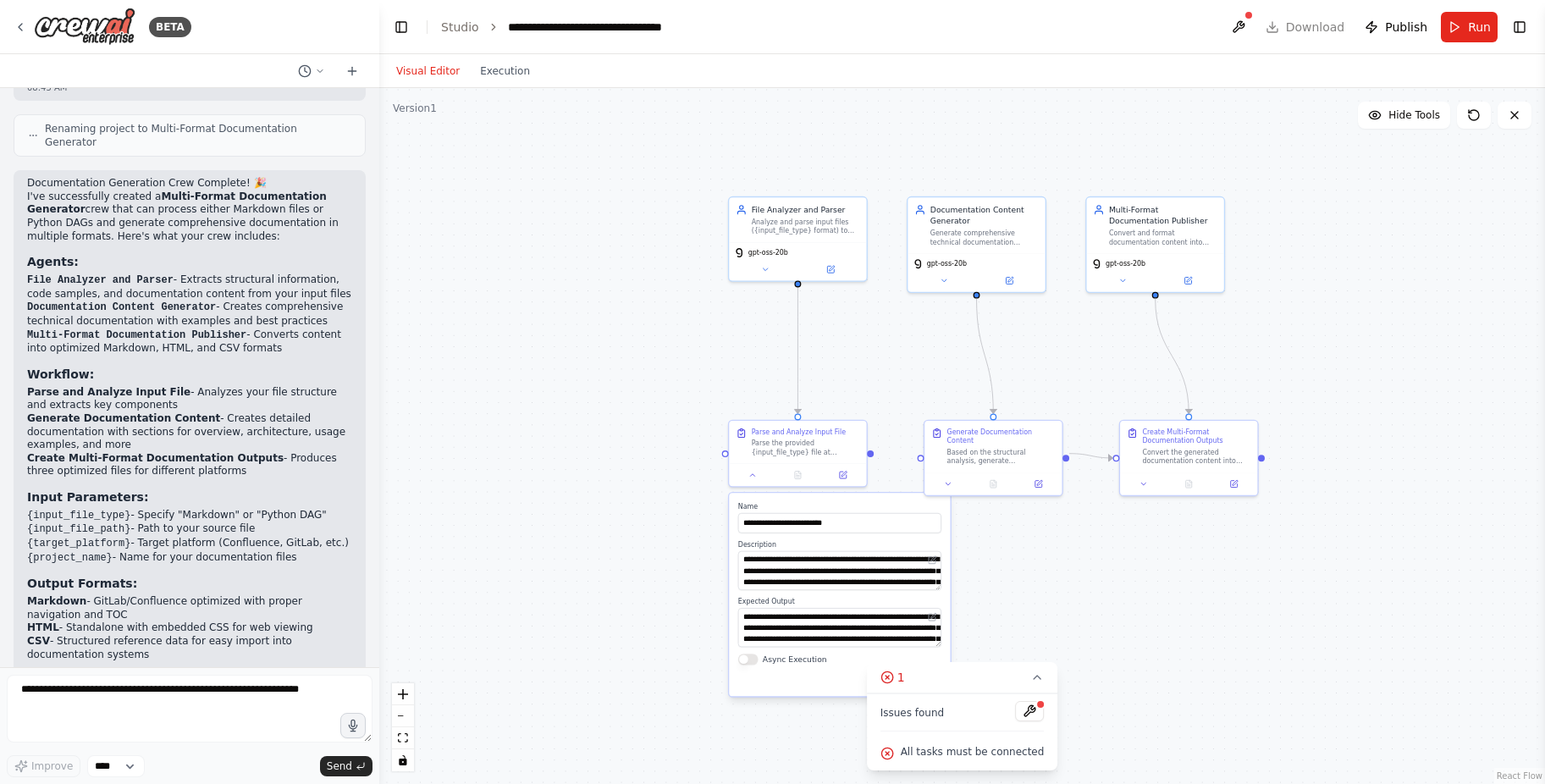
click at [870, 458] on div ".deletable-edge-delete-btn { width: 20px; height: 20px; border: 0px solid #ffff…" at bounding box center [962, 436] width 1166 height 696
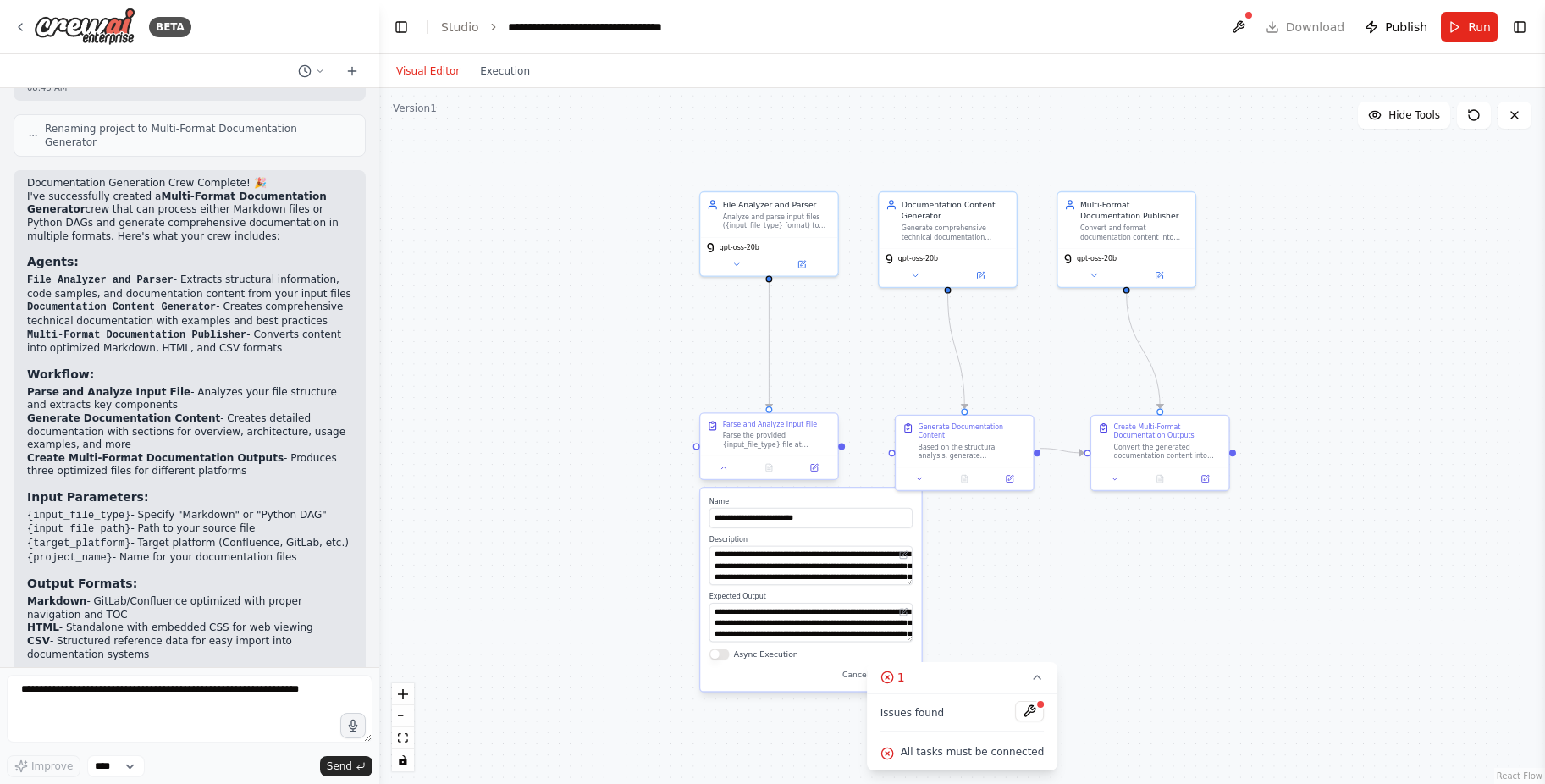
drag, startPoint x: 869, startPoint y: 457, endPoint x: 846, endPoint y: 448, distance: 24.7
click at [843, 451] on div ".deletable-edge-delete-btn { width: 20px; height: 20px; border: 0px solid #ffff…" at bounding box center [962, 436] width 1166 height 696
click at [845, 454] on div ".deletable-edge-delete-btn { width: 20px; height: 20px; border: 0px solid #ffff…" at bounding box center [962, 436] width 1166 height 696
click at [859, 452] on div ".deletable-edge-delete-btn { width: 20px; height: 20px; border: 0px solid #ffff…" at bounding box center [962, 436] width 1166 height 696
click at [851, 451] on div ".deletable-edge-delete-btn { width: 20px; height: 20px; border: 0px solid #ffff…" at bounding box center [962, 436] width 1166 height 696
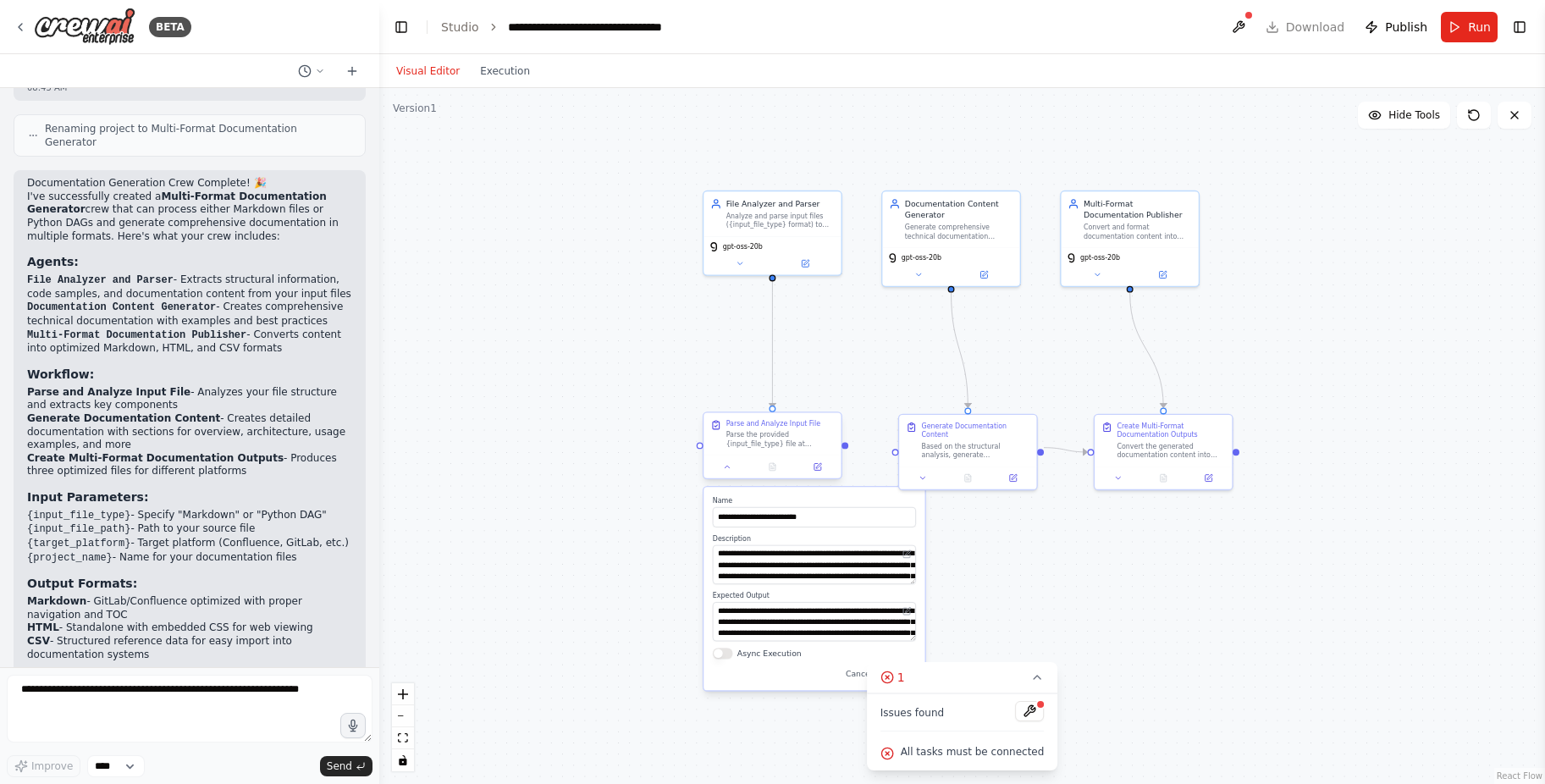
click at [840, 449] on div "Parse and Analyze Input File Parse the provided {input_file_type} file at {inpu…" at bounding box center [772, 433] width 137 height 43
drag, startPoint x: 849, startPoint y: 448, endPoint x: 815, endPoint y: 447, distance: 34.0
click at [815, 447] on div "Parse the provided {input_file_type} file at {input_file_path} and extract all …" at bounding box center [780, 440] width 108 height 18
click at [1478, 111] on icon at bounding box center [1473, 114] width 10 height 10
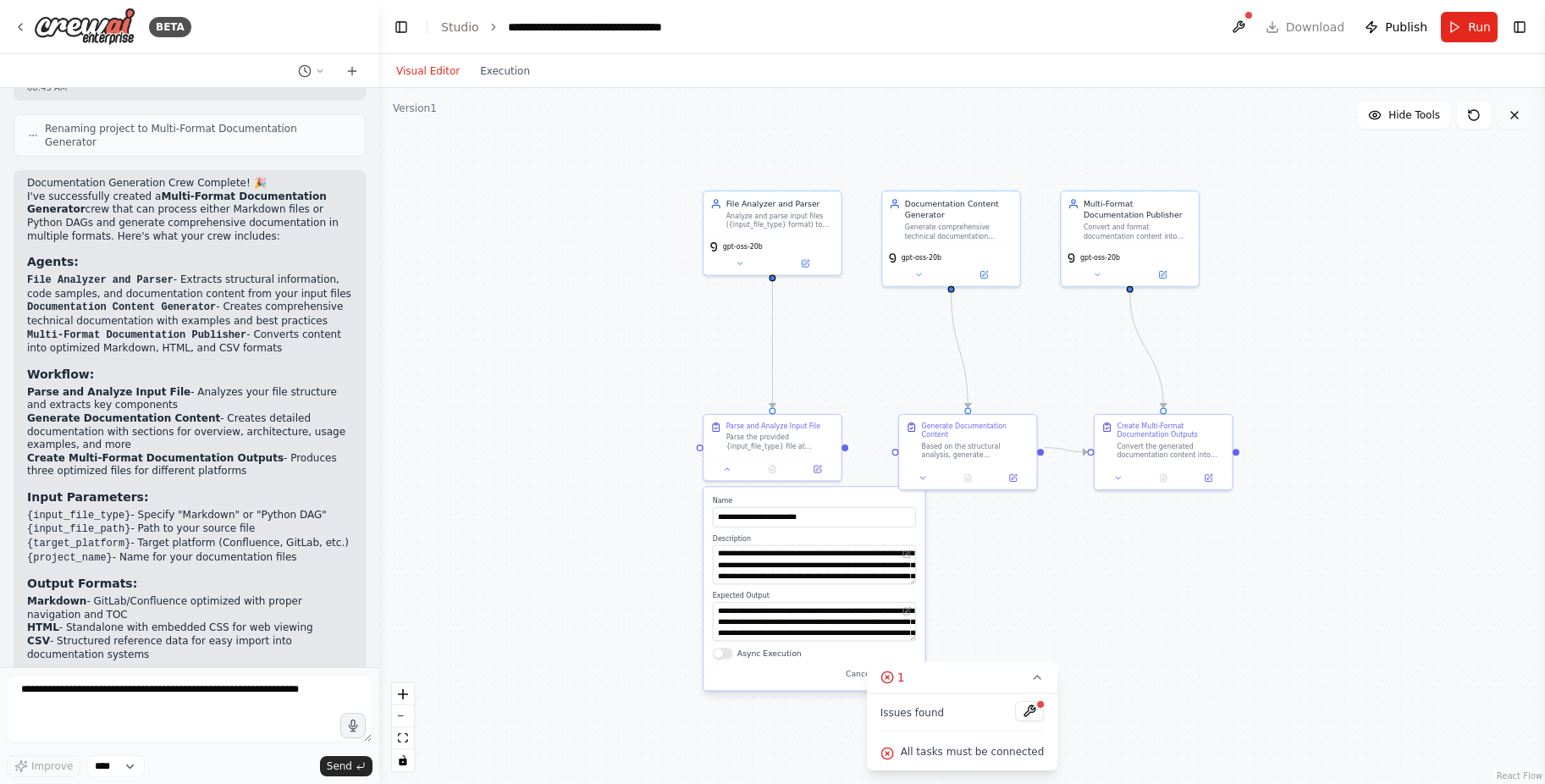
click at [1517, 123] on button at bounding box center [1514, 115] width 34 height 27
click at [812, 451] on div "Parse and Analyze Input File Parse the provided {input_file_type} file at {inpu…" at bounding box center [772, 433] width 137 height 43
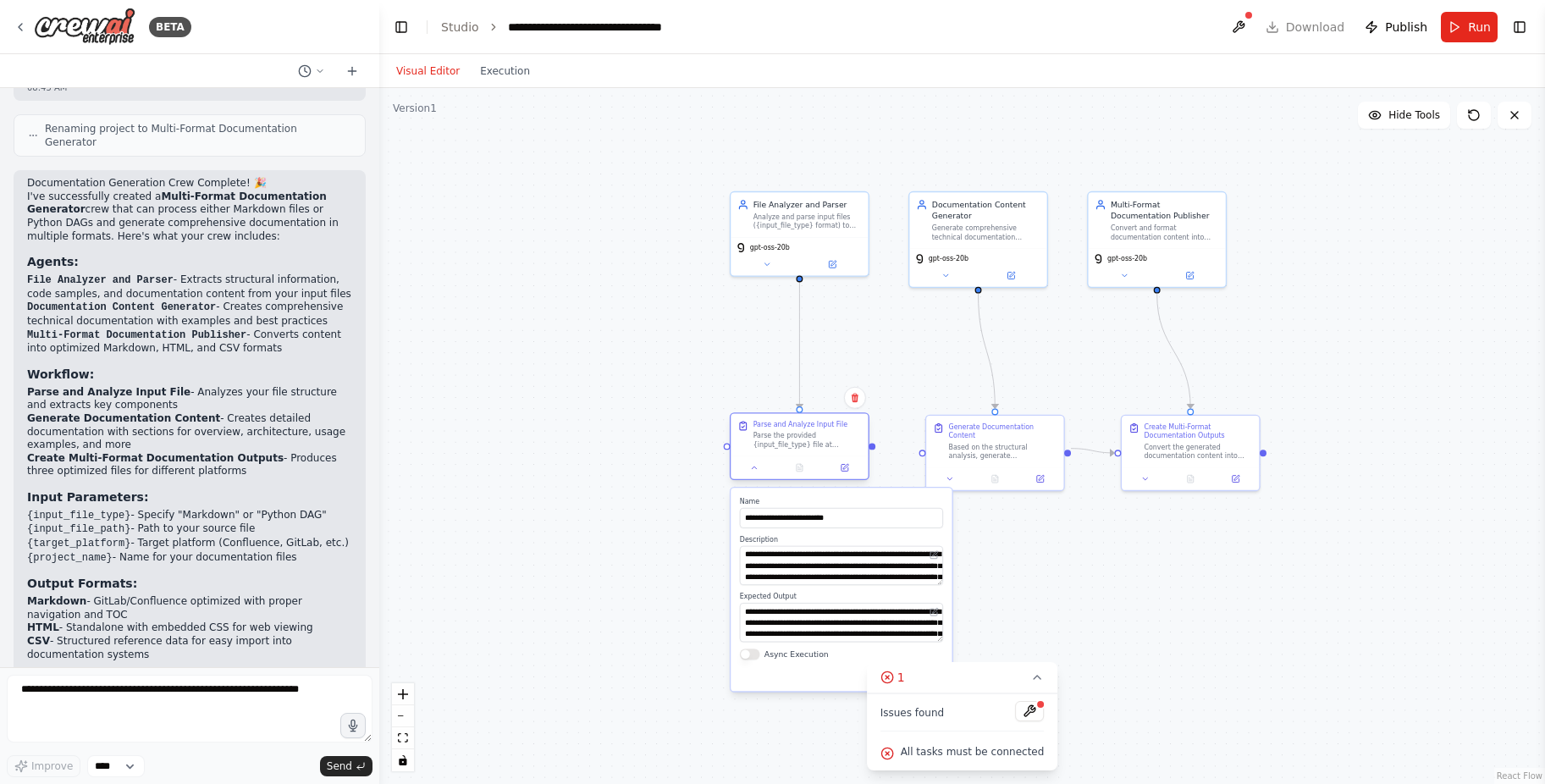
drag, startPoint x: 850, startPoint y: 449, endPoint x: 800, endPoint y: 441, distance: 50.6
click at [804, 447] on div ".deletable-edge-delete-btn { width: 20px; height: 20px; border: 0px solid #ffff…" at bounding box center [962, 436] width 1166 height 696
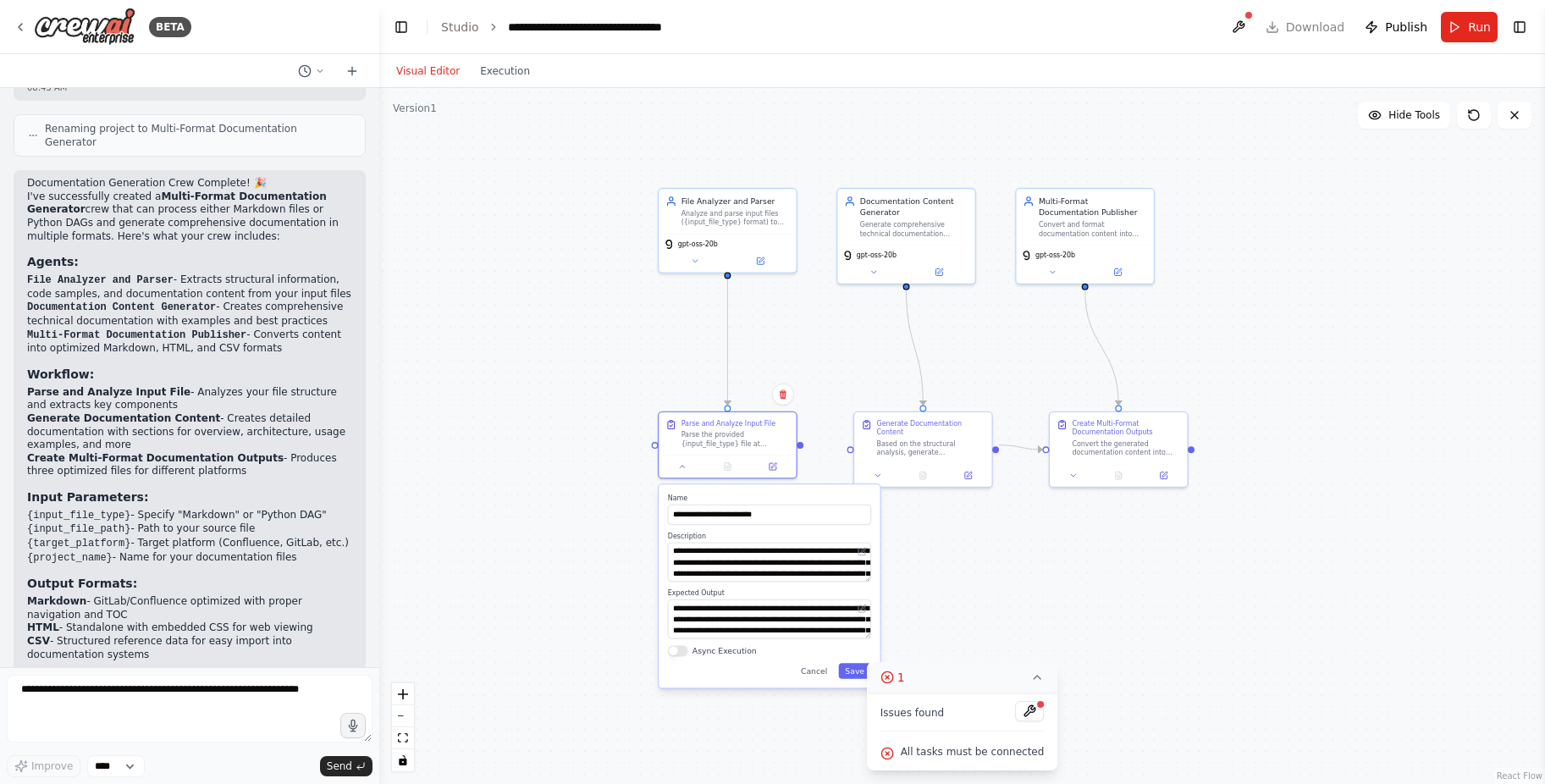
click at [1030, 671] on icon at bounding box center [1037, 677] width 14 height 14
click at [951, 769] on button "1" at bounding box center [962, 754] width 65 height 32
click at [1019, 708] on button at bounding box center [1029, 710] width 29 height 20
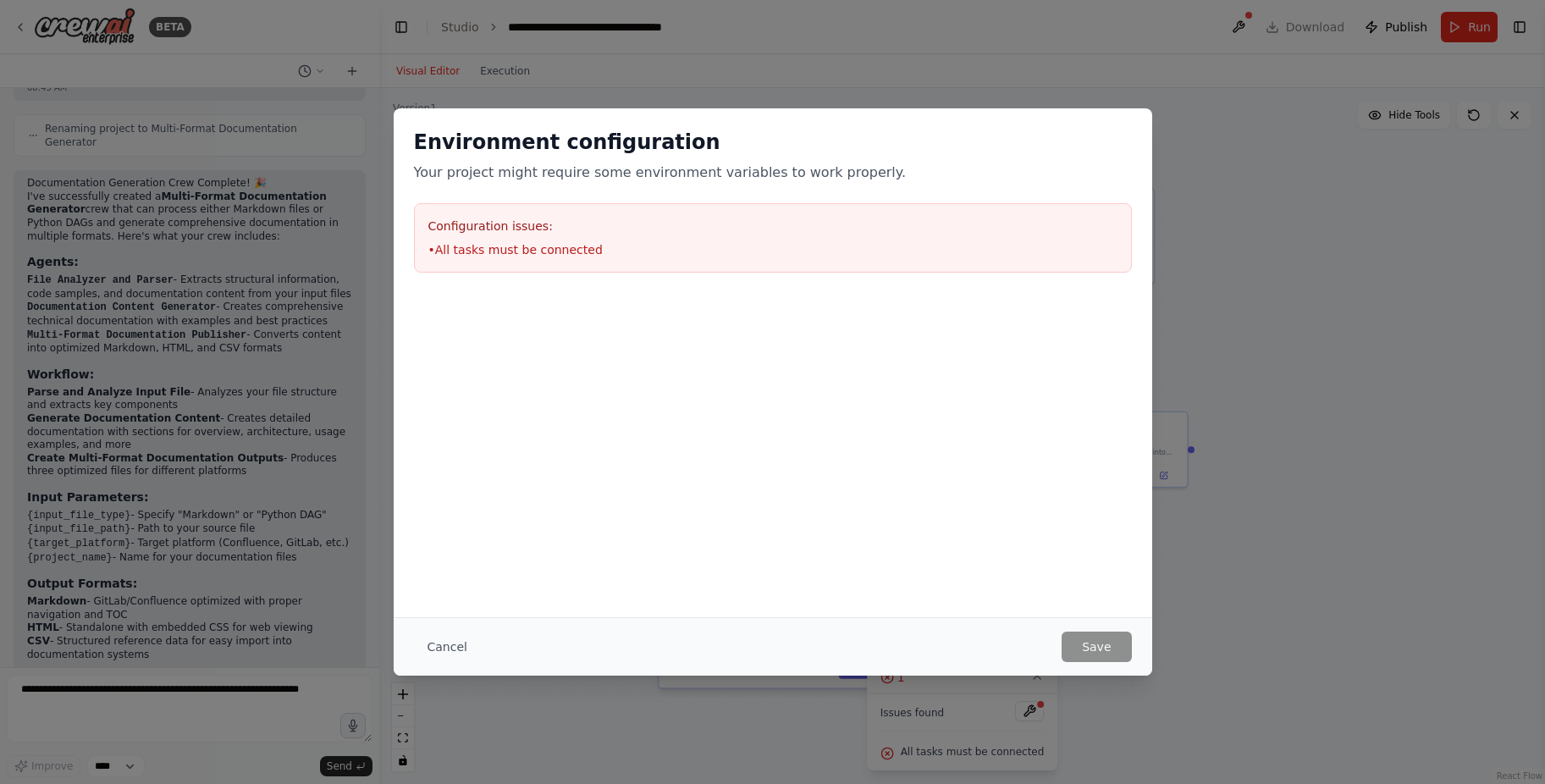
click at [486, 287] on div "Environment configuration Your project might require some environment variables…" at bounding box center [773, 200] width 759 height 184
click at [477, 211] on div "Configuration issues: • All tasks must be connected" at bounding box center [772, 238] width 718 height 69
click at [452, 627] on div "Cancel Save" at bounding box center [773, 646] width 759 height 58
click at [452, 639] on button "Cancel" at bounding box center [448, 647] width 67 height 31
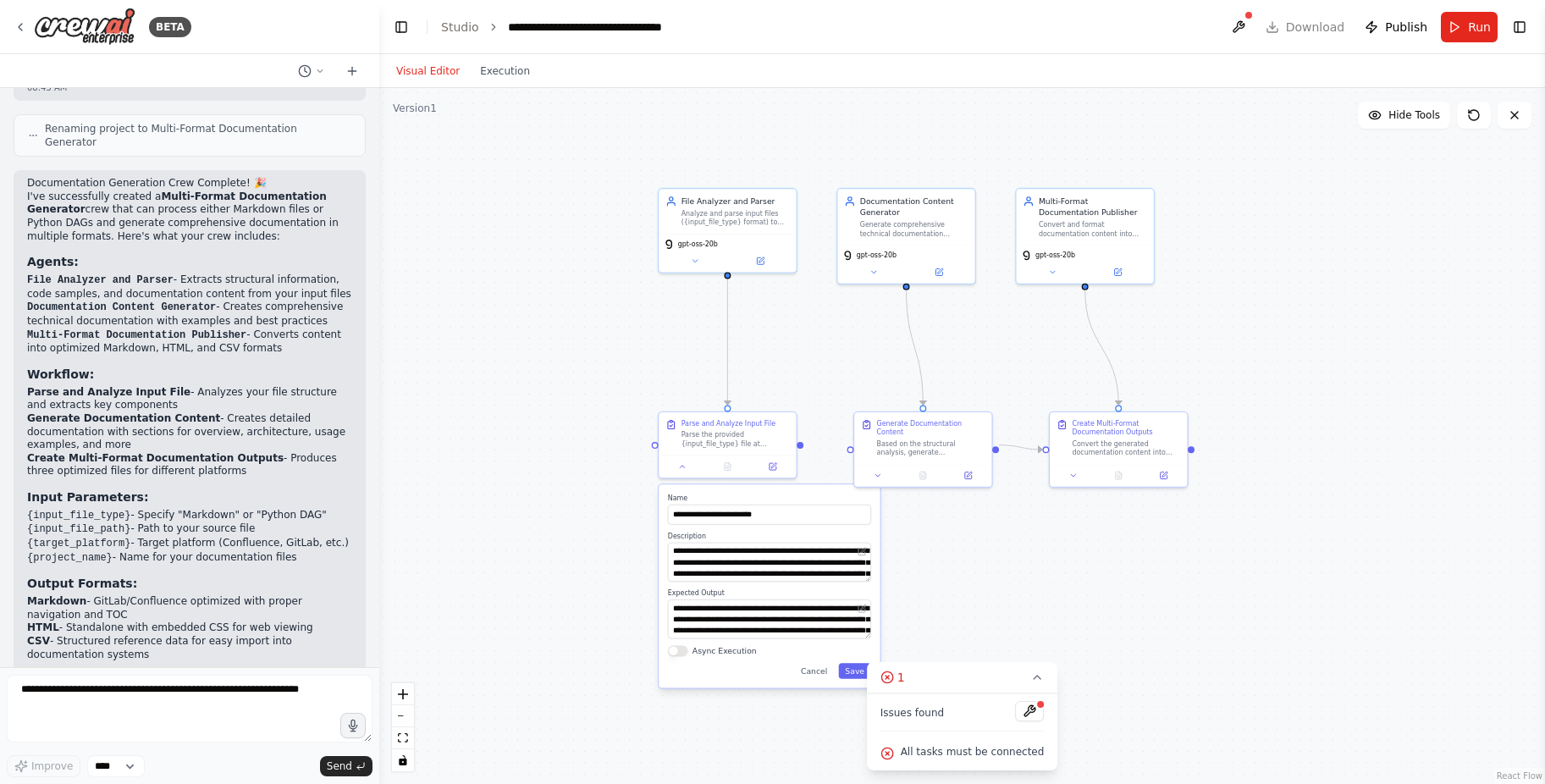
click at [1217, 600] on div ".deletable-edge-delete-btn { width: 20px; height: 20px; border: 0px solid #ffff…" at bounding box center [962, 436] width 1166 height 696
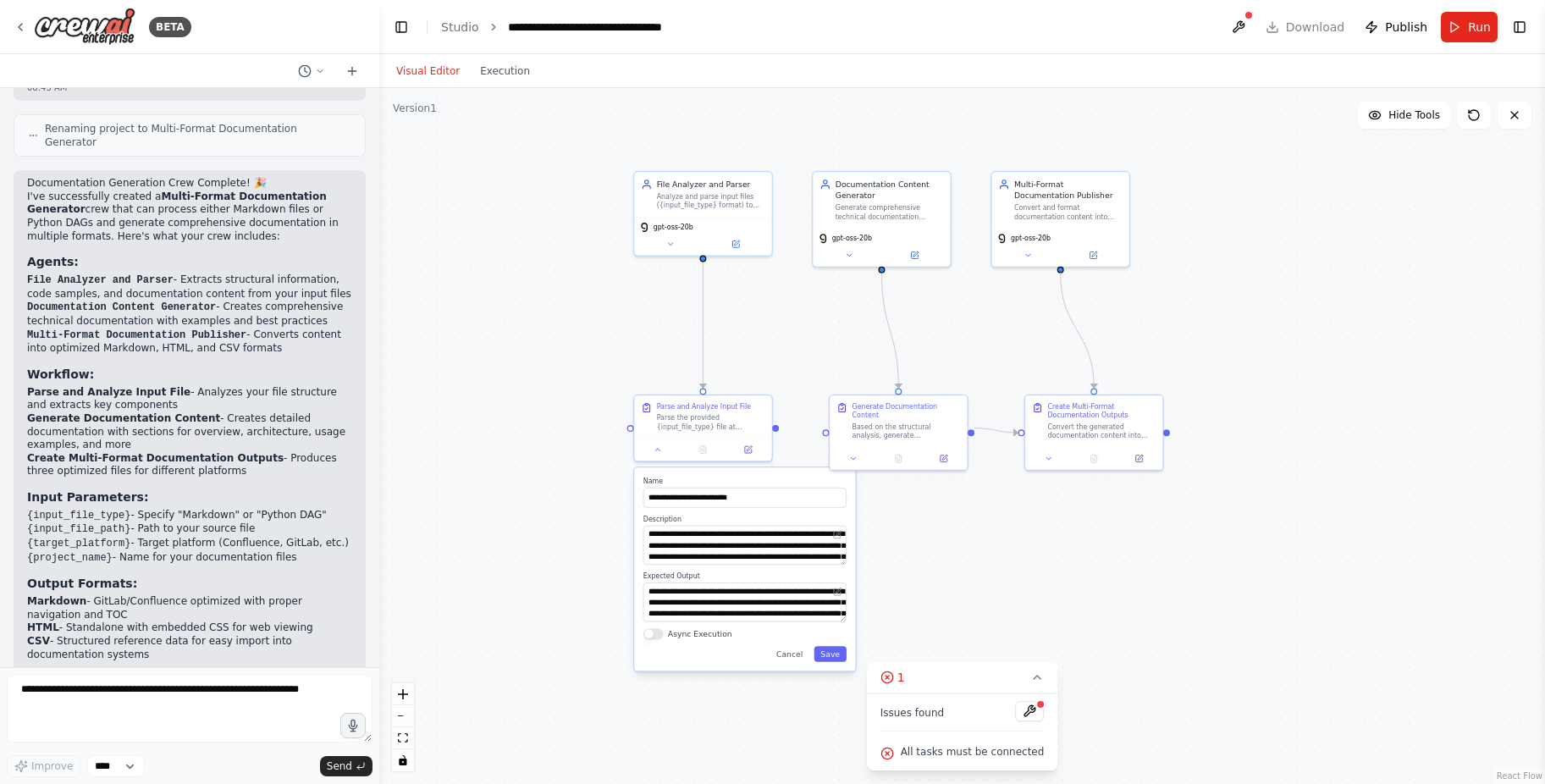
drag, startPoint x: 803, startPoint y: 453, endPoint x: 779, endPoint y: 435, distance: 30.0
click at [779, 435] on div ".deletable-edge-delete-btn { width: 20px; height: 20px; border: 0px solid #ffff…" at bounding box center [962, 436] width 1166 height 696
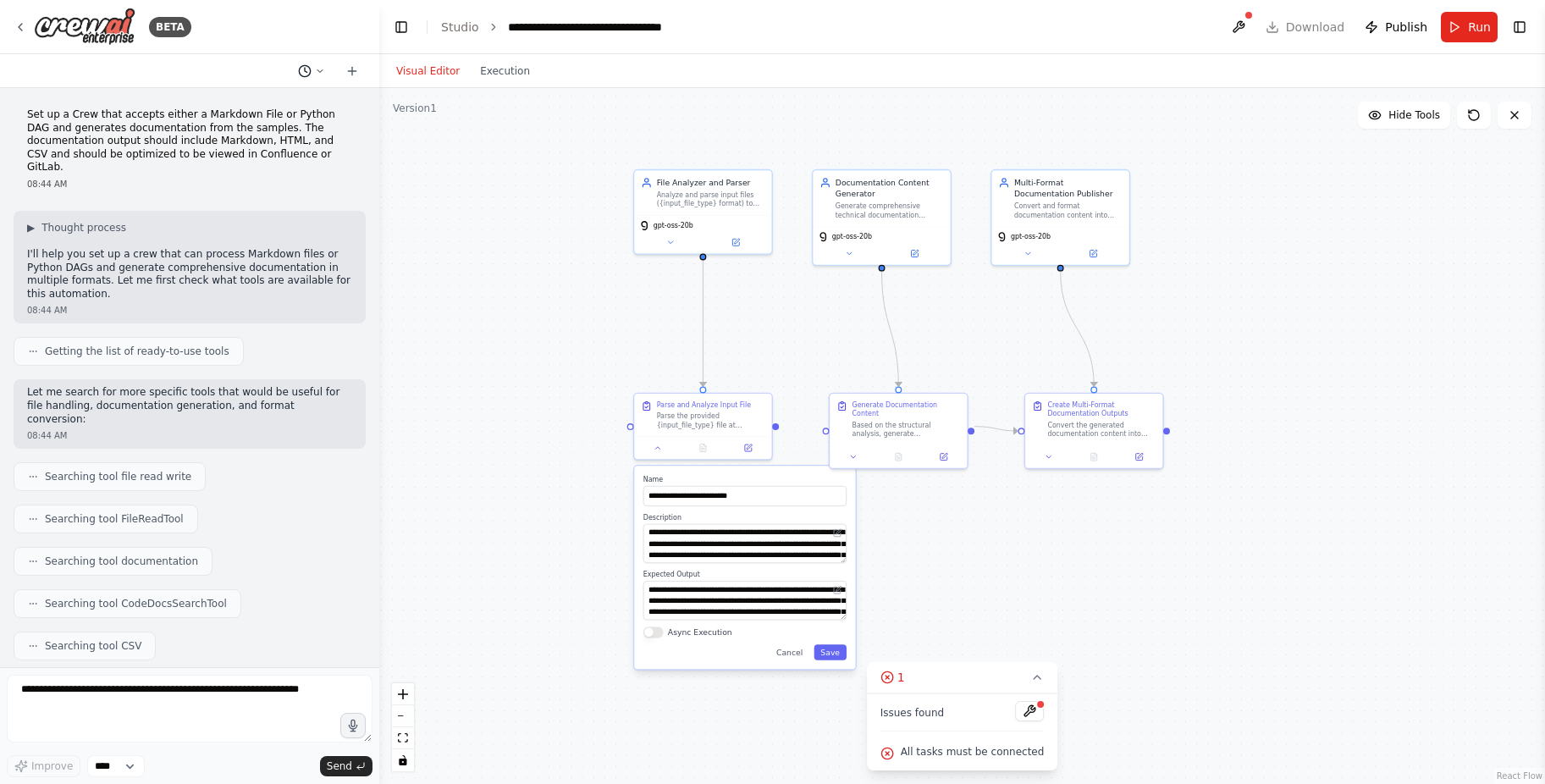
click at [321, 70] on icon at bounding box center [320, 70] width 5 height 3
click at [278, 97] on button "Set up a Crew that accepts either a Markdown File or Python DAG and generates d…" at bounding box center [278, 106] width 202 height 27
click at [350, 69] on icon at bounding box center [352, 71] width 14 height 14
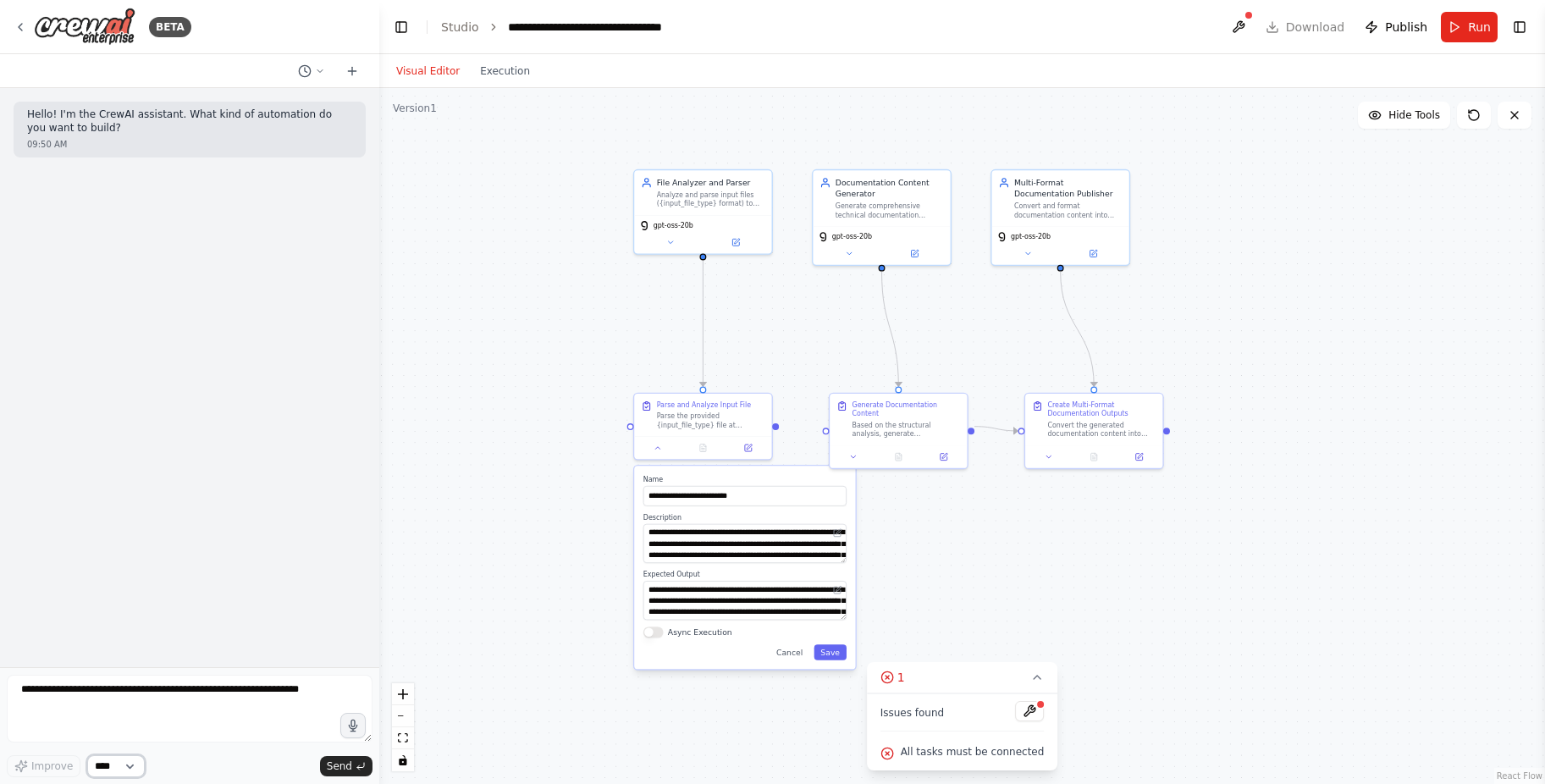
click at [139, 760] on select "****" at bounding box center [115, 766] width 57 height 22
click at [113, 760] on select "****" at bounding box center [115, 766] width 57 height 22
click at [38, 754] on div "Improve **** Send" at bounding box center [189, 725] width 366 height 103
click at [305, 69] on polyline at bounding box center [306, 70] width 3 height 5
click at [251, 132] on span "Set up a Crew that accepts either a Markdown File or Python DAG and generates d…" at bounding box center [238, 132] width 110 height 14
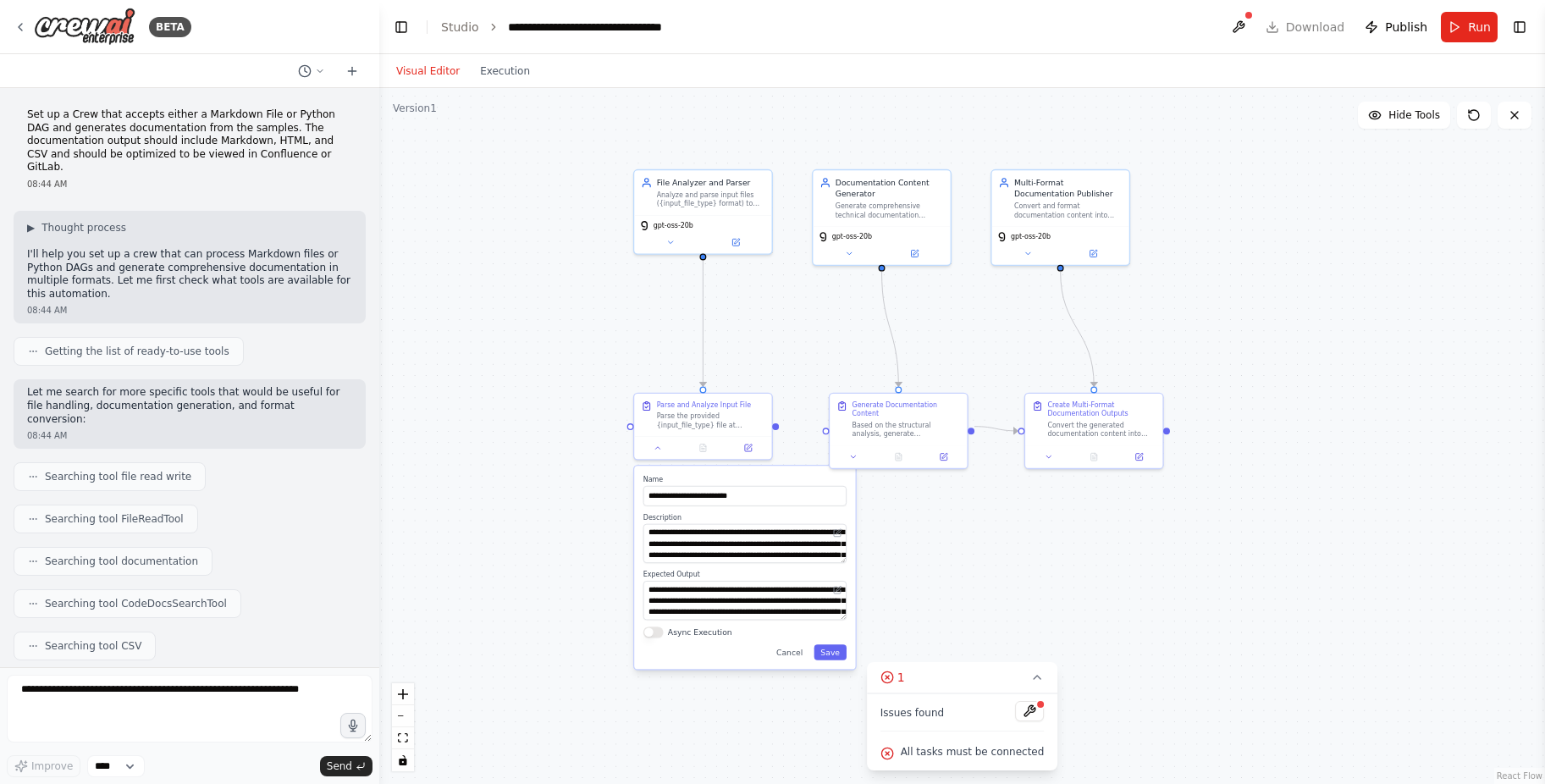
click at [158, 119] on p "Set up a Crew that accepts either a Markdown File or Python DAG and generates d…" at bounding box center [190, 141] width 325 height 66
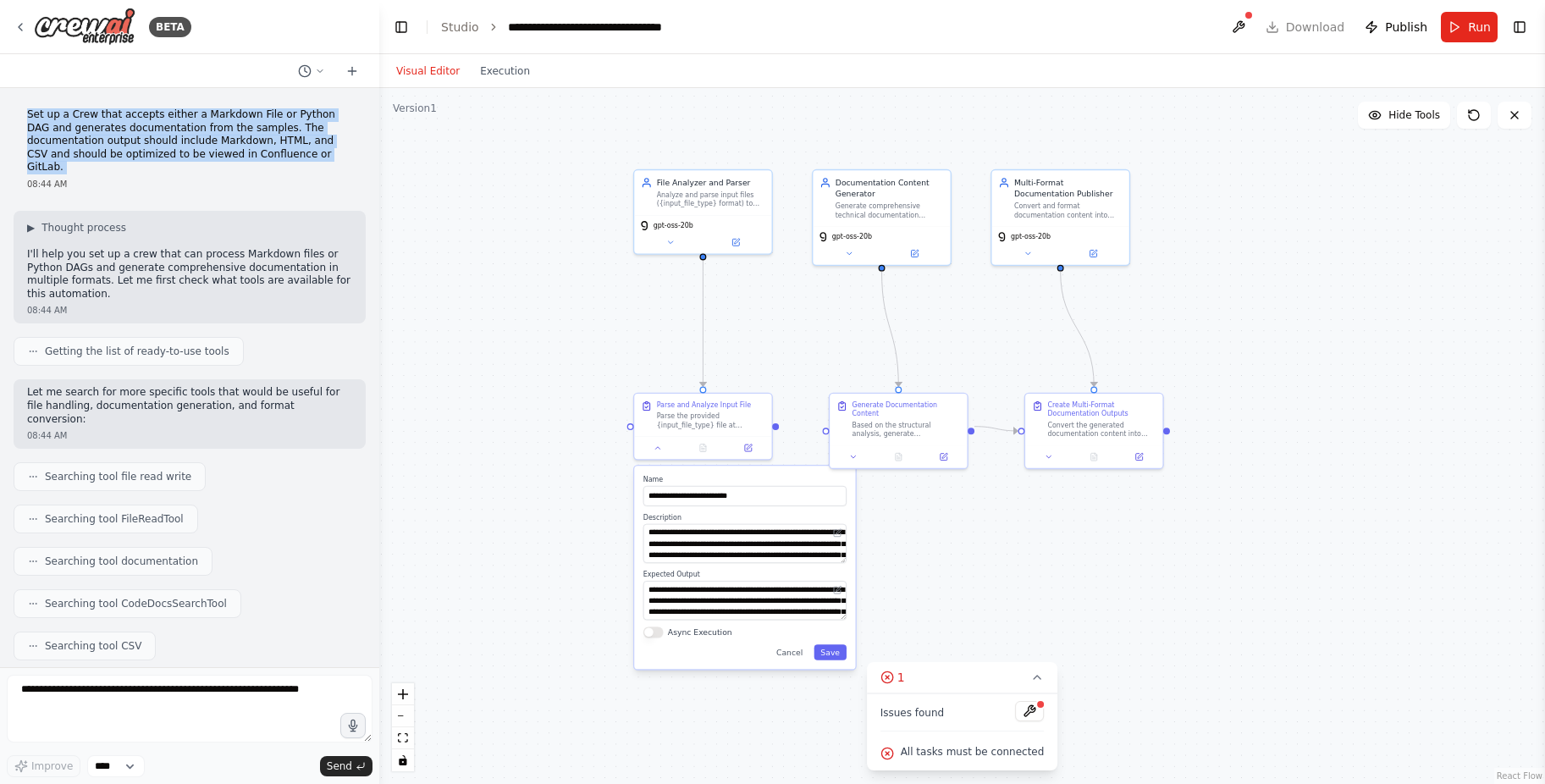
click at [158, 119] on p "Set up a Crew that accepts either a Markdown File or Python DAG and generates d…" at bounding box center [190, 141] width 325 height 66
copy p "Set up a Crew that accepts either a Markdown File or Python DAG and generates d…"
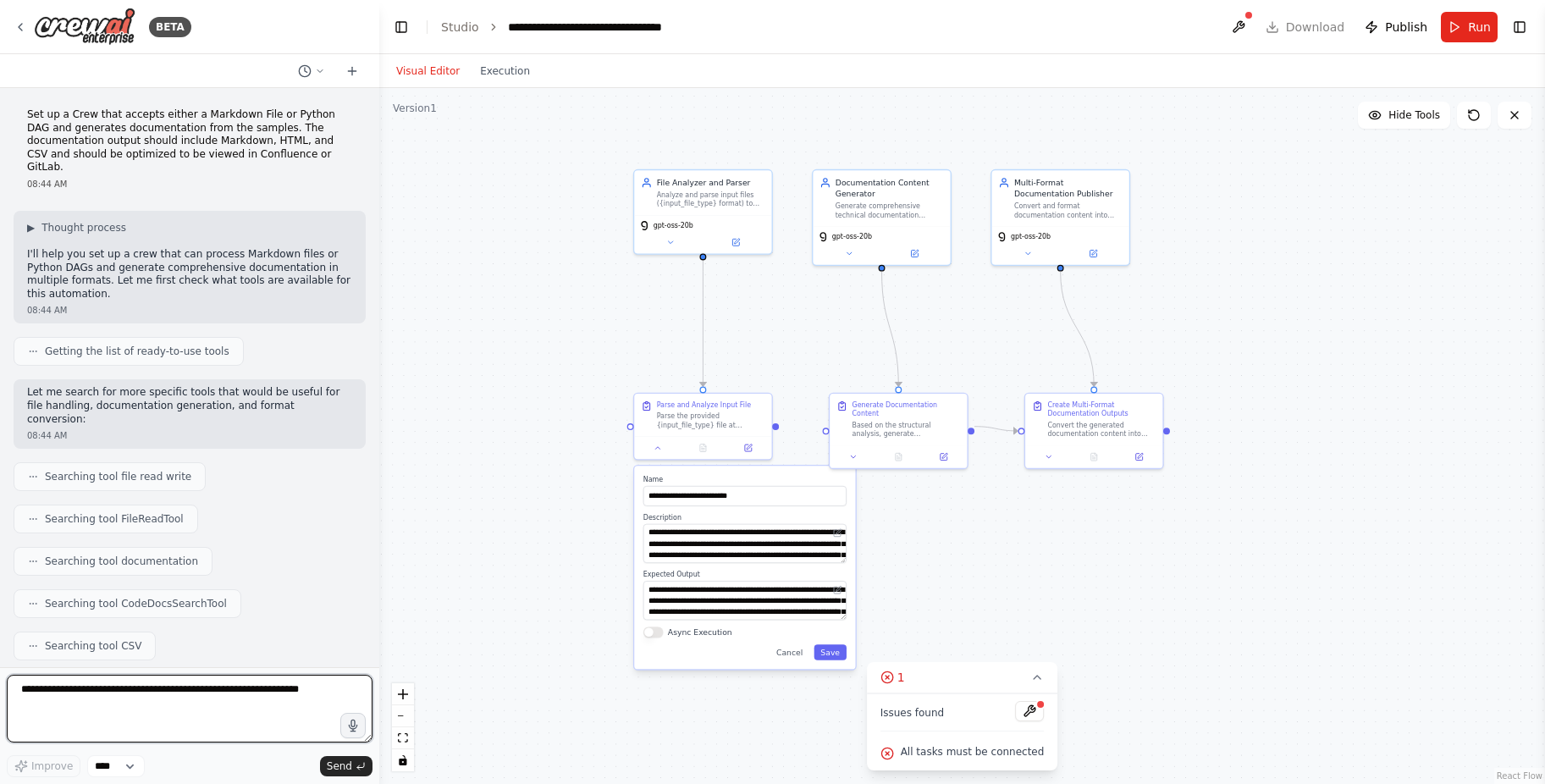
click at [133, 677] on textarea at bounding box center [189, 708] width 366 height 68
paste textarea "**********"
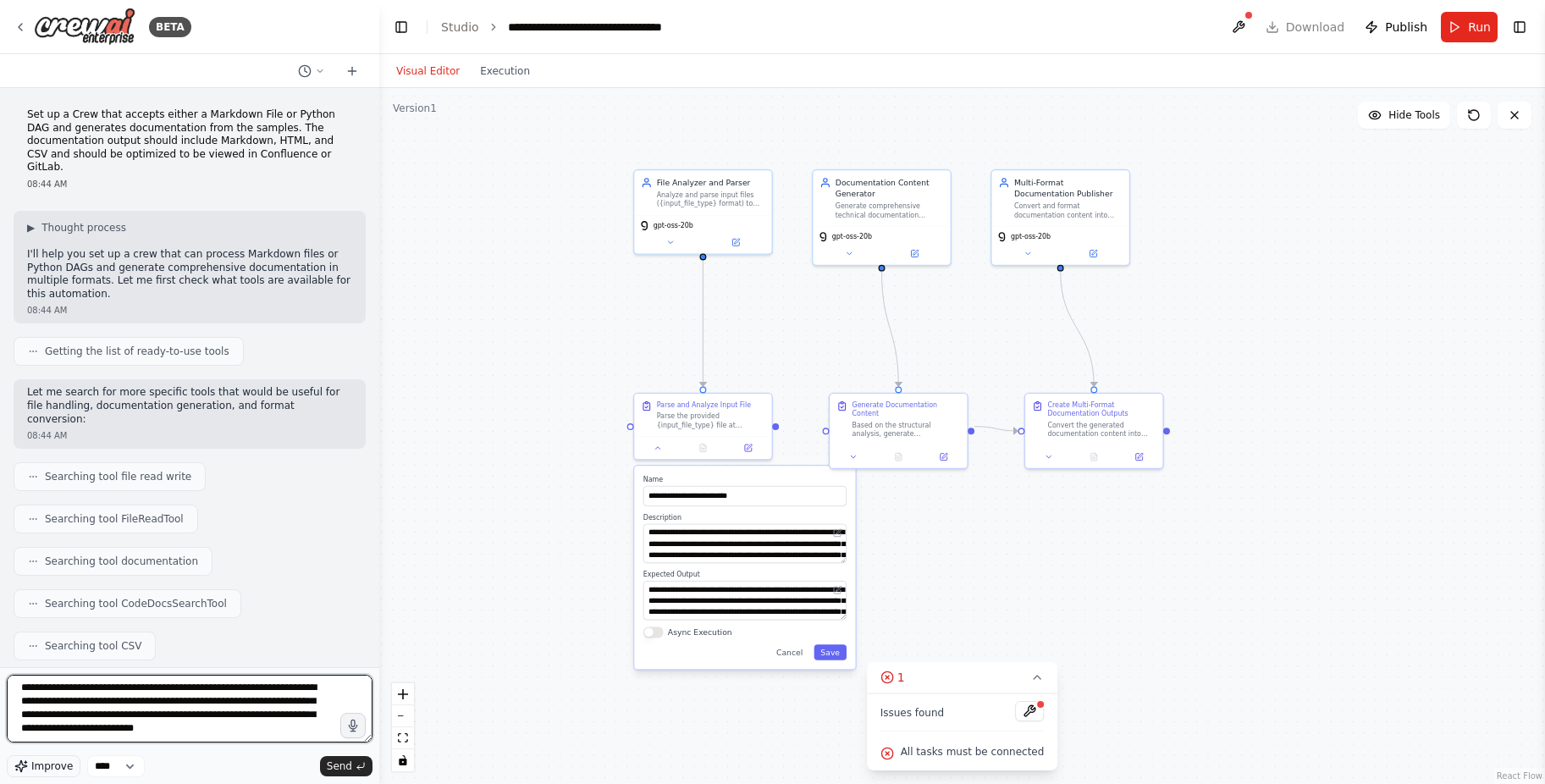
type textarea "**********"
click at [53, 762] on span "Improve" at bounding box center [53, 766] width 42 height 14
click at [127, 766] on select "****" at bounding box center [115, 766] width 57 height 22
click at [249, 710] on textarea "**********" at bounding box center [189, 708] width 366 height 68
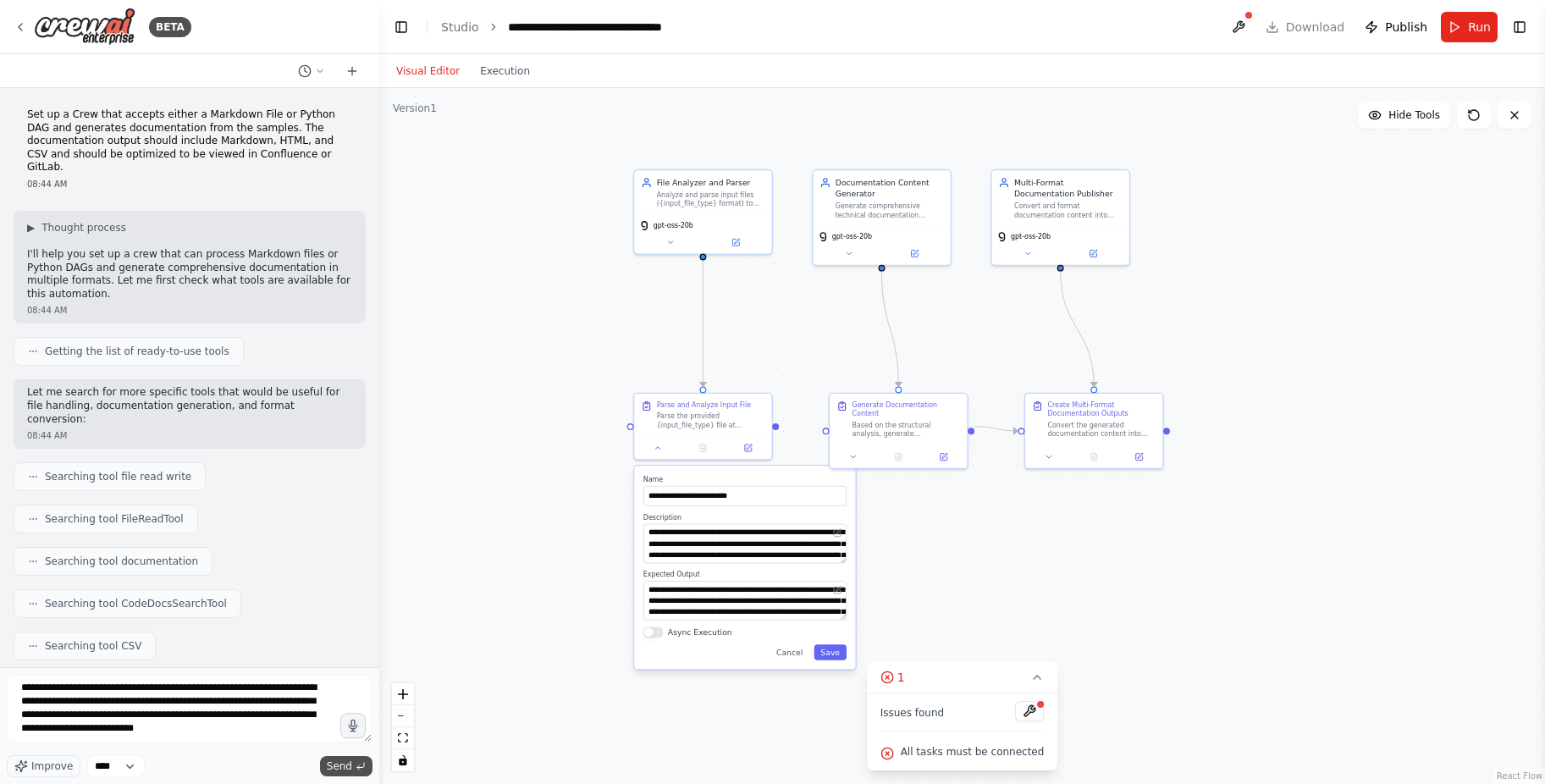
click at [334, 770] on span "Send" at bounding box center [340, 766] width 25 height 14
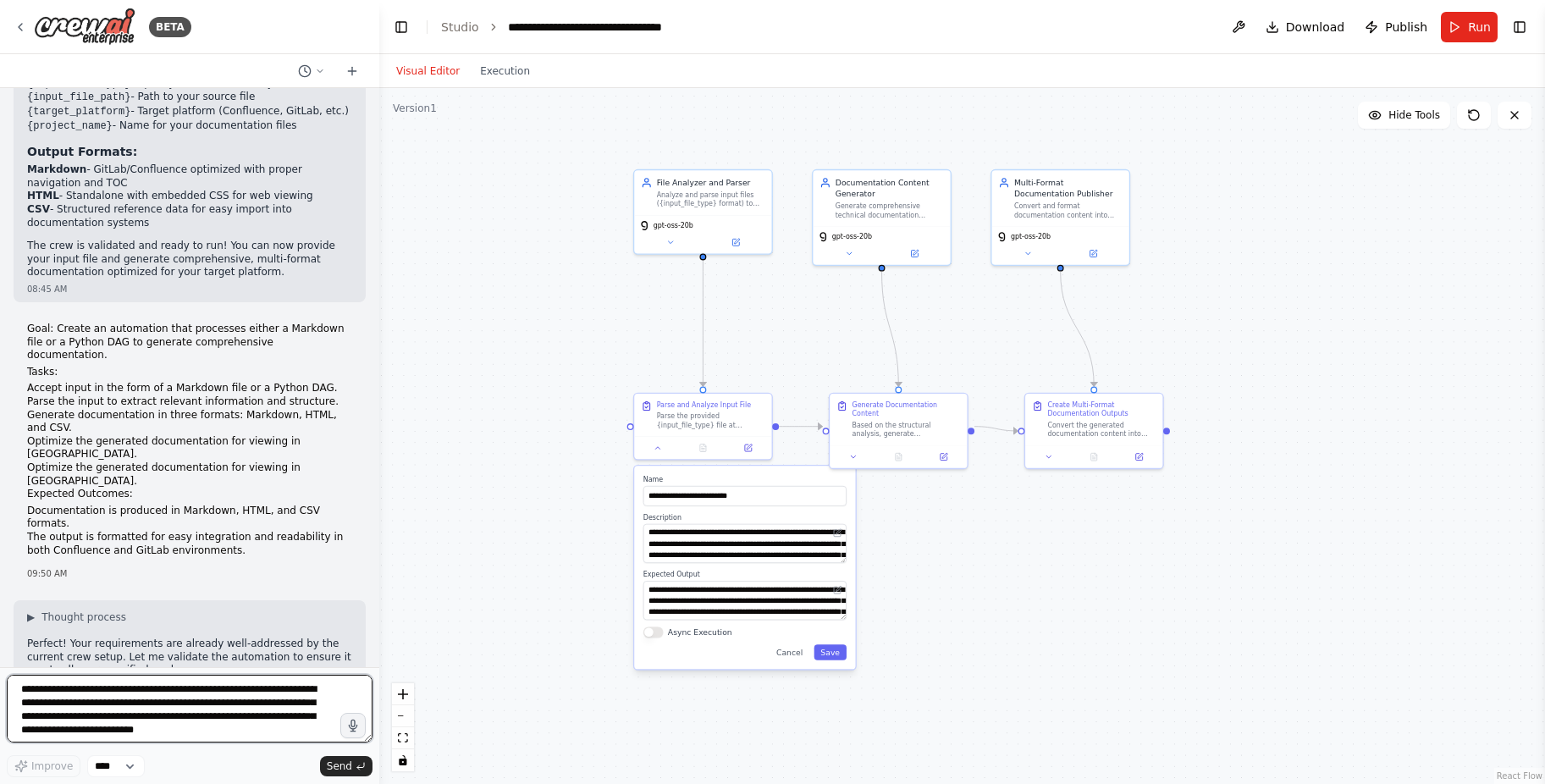
scroll to position [3382, 0]
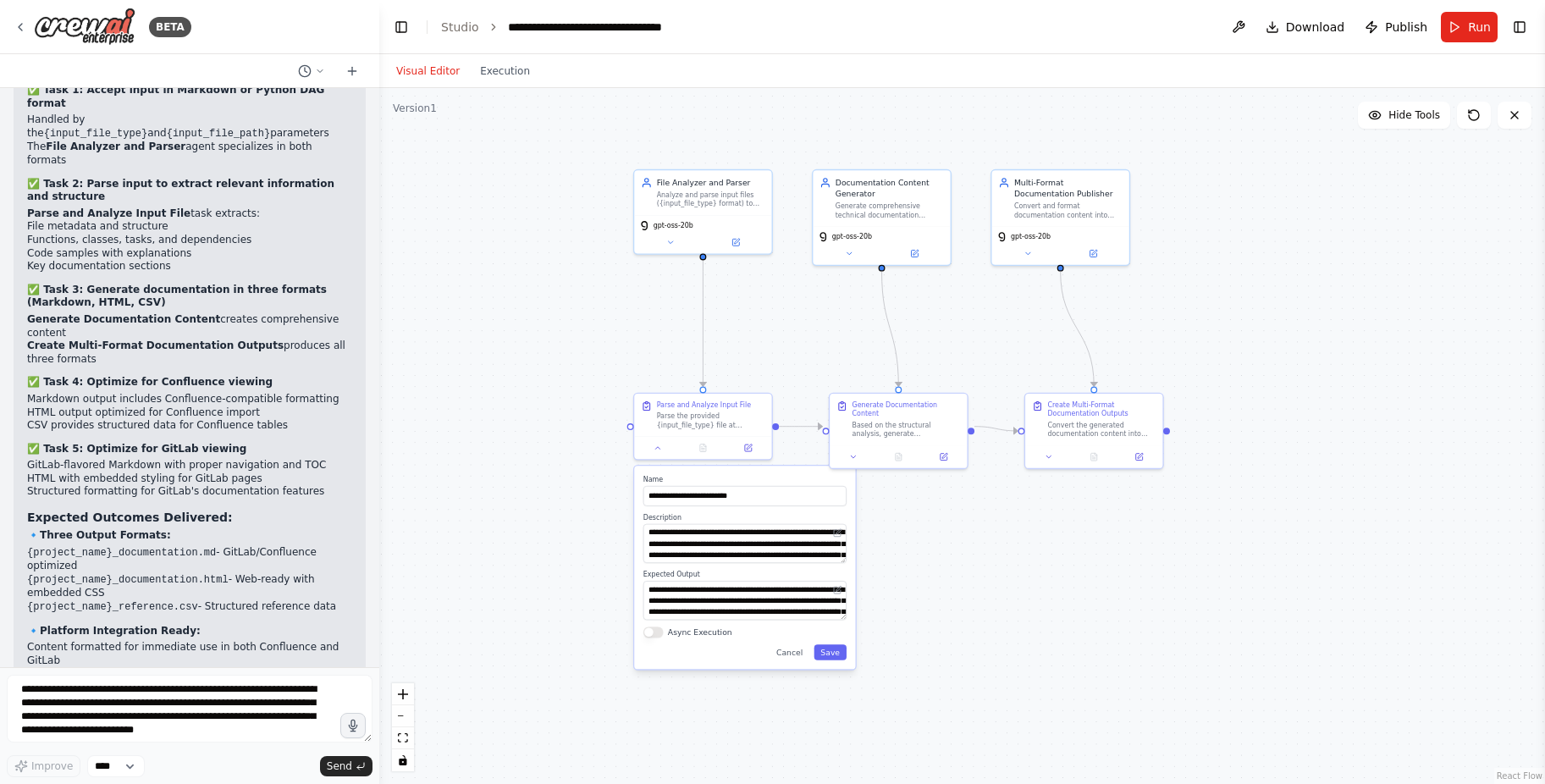
click at [931, 509] on div ".deletable-edge-delete-btn { width: 20px; height: 20px; border: 0px solid #ffff…" at bounding box center [962, 436] width 1166 height 696
click at [832, 658] on button "Save" at bounding box center [830, 652] width 33 height 15
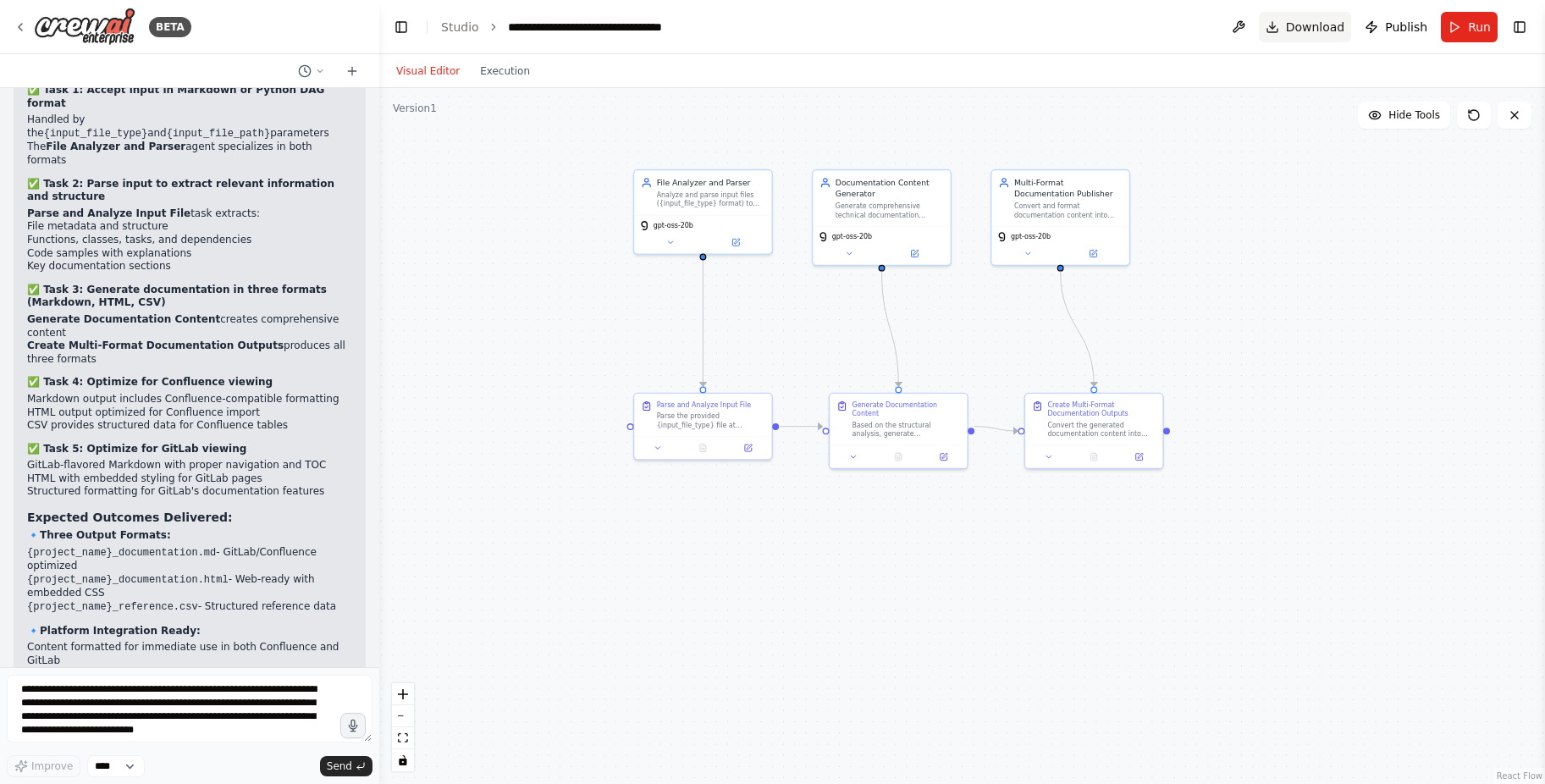
click at [1316, 34] on span "Download" at bounding box center [1315, 27] width 59 height 17
